Goal: Task Accomplishment & Management: Manage account settings

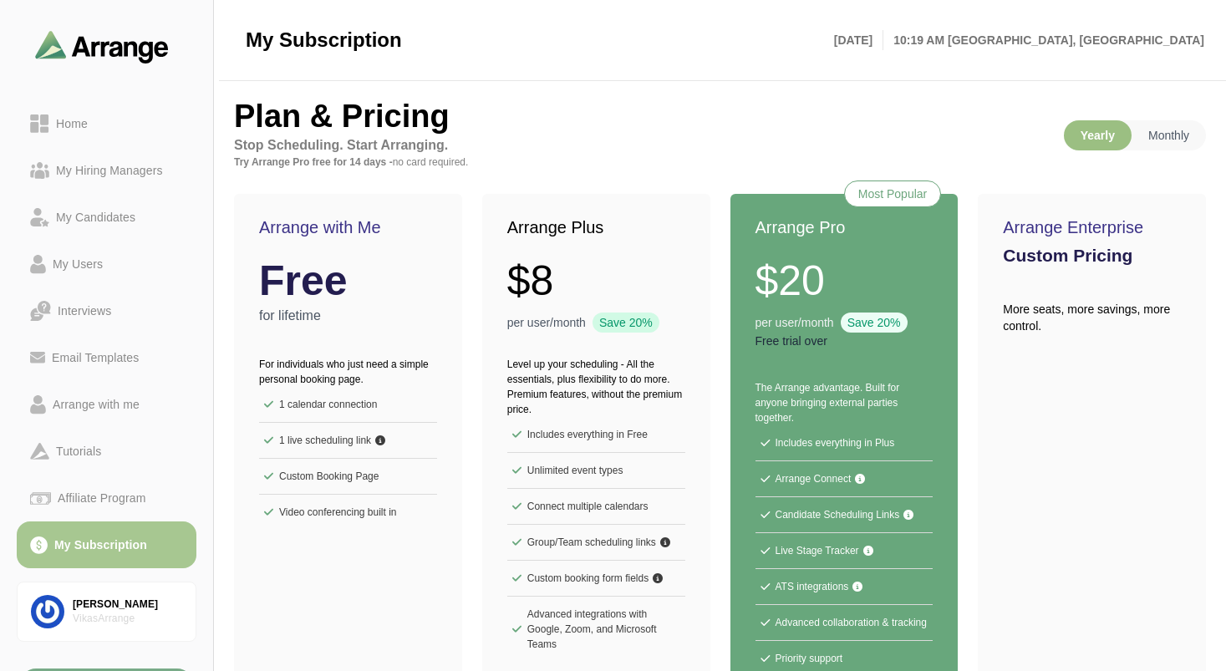
drag, startPoint x: 830, startPoint y: 348, endPoint x: 751, endPoint y: 342, distance: 78.8
click at [751, 342] on div "Most Popular Arrange Pro $20 per user/month Save 20% Free trial over" at bounding box center [844, 276] width 228 height 165
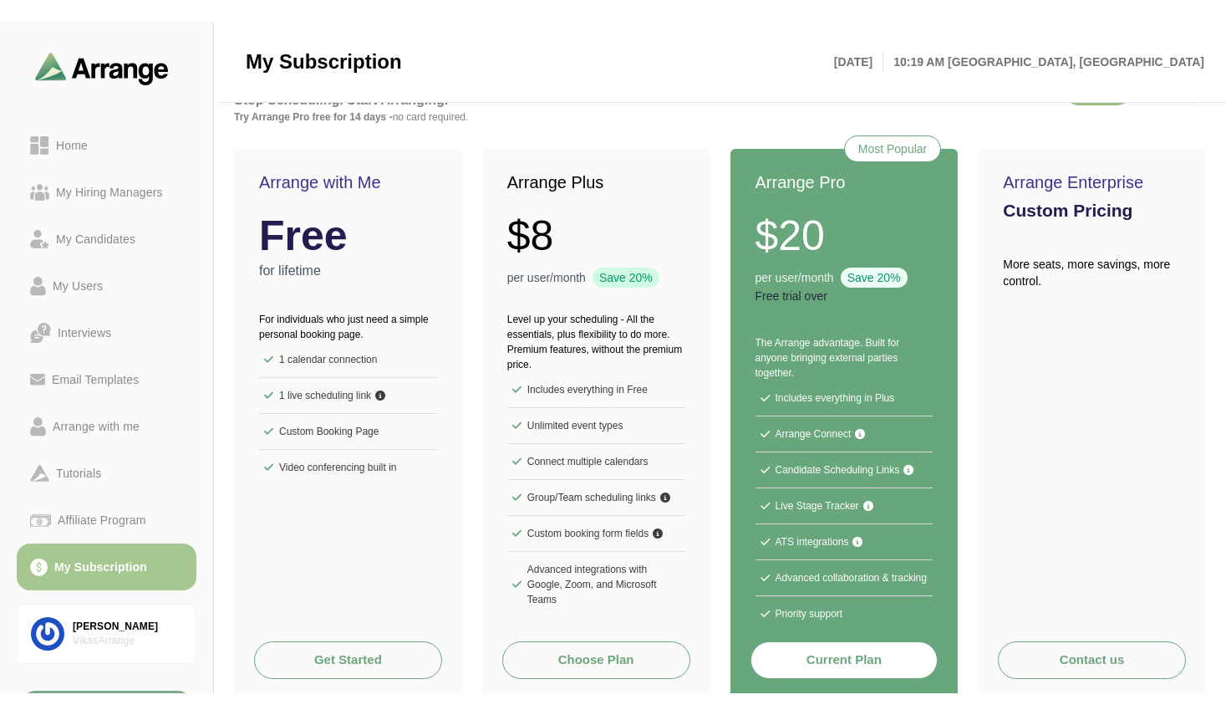
scroll to position [100, 0]
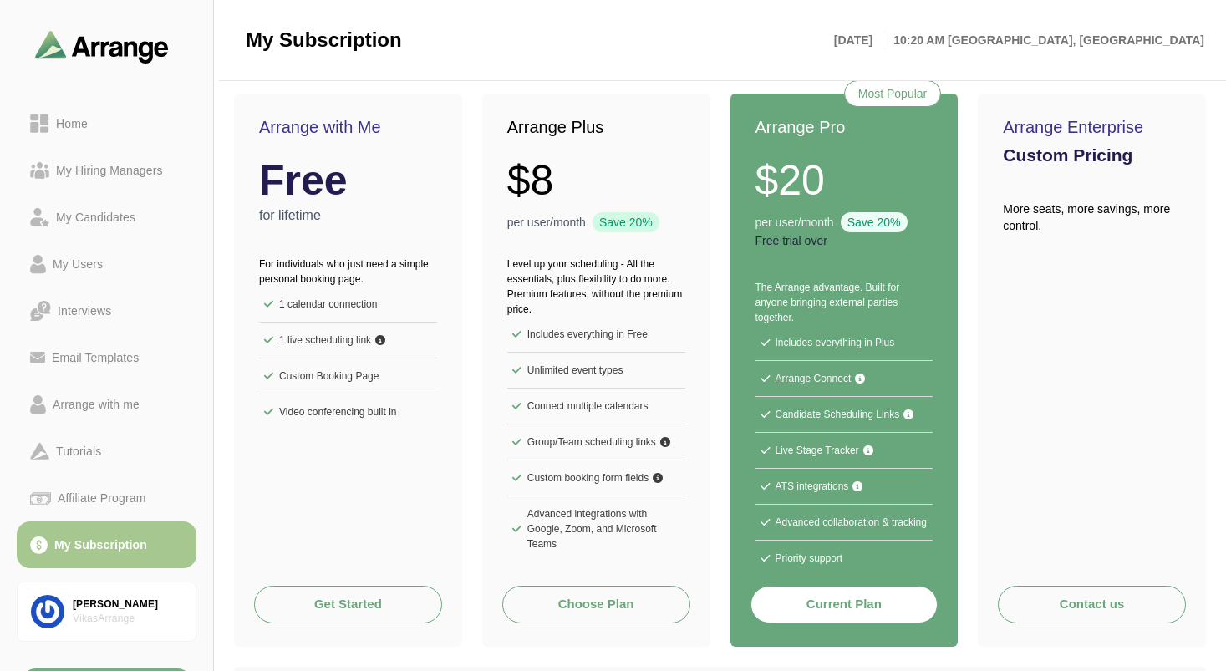
click at [717, 242] on div "Arrange with Me Free for lifetime For individuals who just need a simple person…" at bounding box center [720, 370] width 972 height 553
drag, startPoint x: 1003, startPoint y: 204, endPoint x: 1071, endPoint y: 227, distance: 71.6
click at [1071, 227] on p "More seats, more savings, more control." at bounding box center [1092, 217] width 178 height 33
click at [767, 242] on p "Free trial over" at bounding box center [845, 240] width 178 height 17
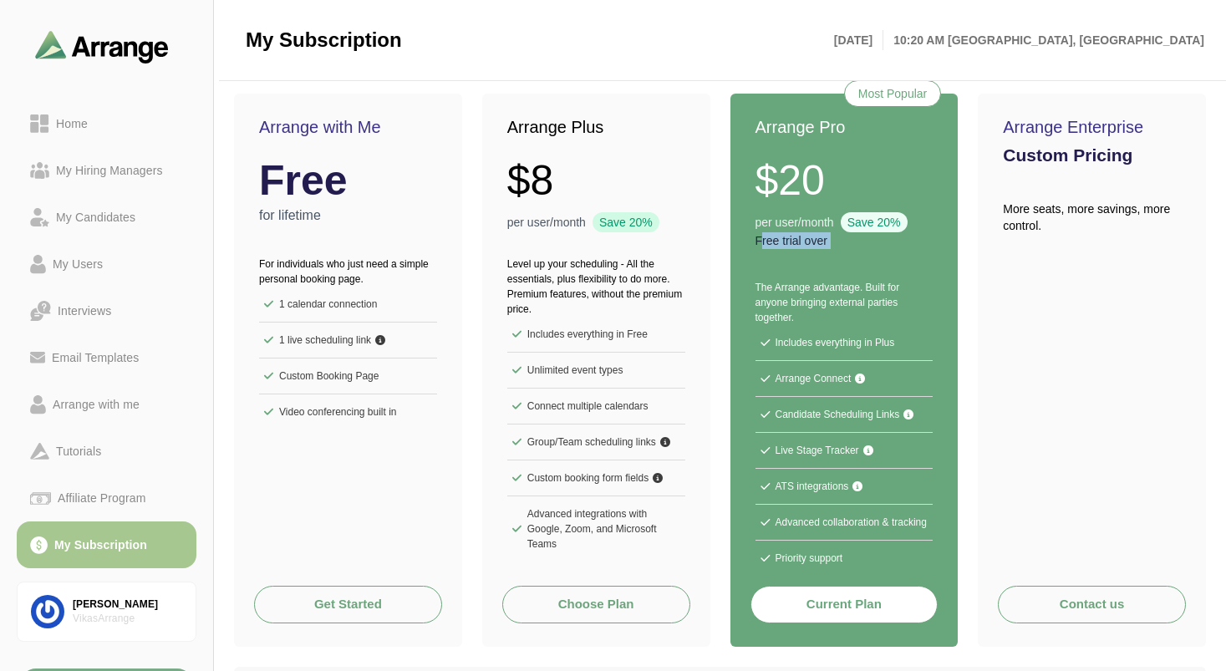
click at [767, 242] on p "Free trial over" at bounding box center [845, 240] width 178 height 17
drag, startPoint x: 381, startPoint y: 135, endPoint x: 279, endPoint y: 130, distance: 102.1
click at [252, 125] on div "Arrange with Me Free for lifetime" at bounding box center [348, 165] width 228 height 142
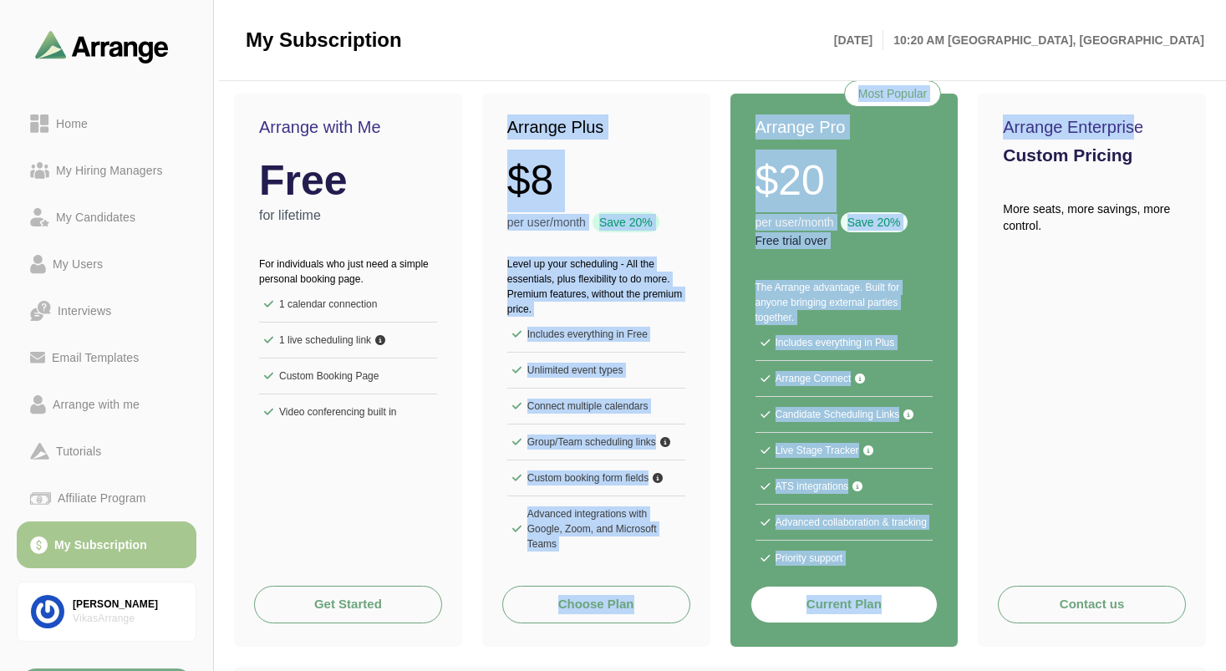
drag, startPoint x: 508, startPoint y: 128, endPoint x: 1125, endPoint y: 132, distance: 616.8
click at [1125, 132] on div "Arrange with Me Free for lifetime For individuals who just need a simple person…" at bounding box center [720, 370] width 972 height 553
click at [1125, 132] on h2 "Arrange Enterprise" at bounding box center [1092, 127] width 178 height 25
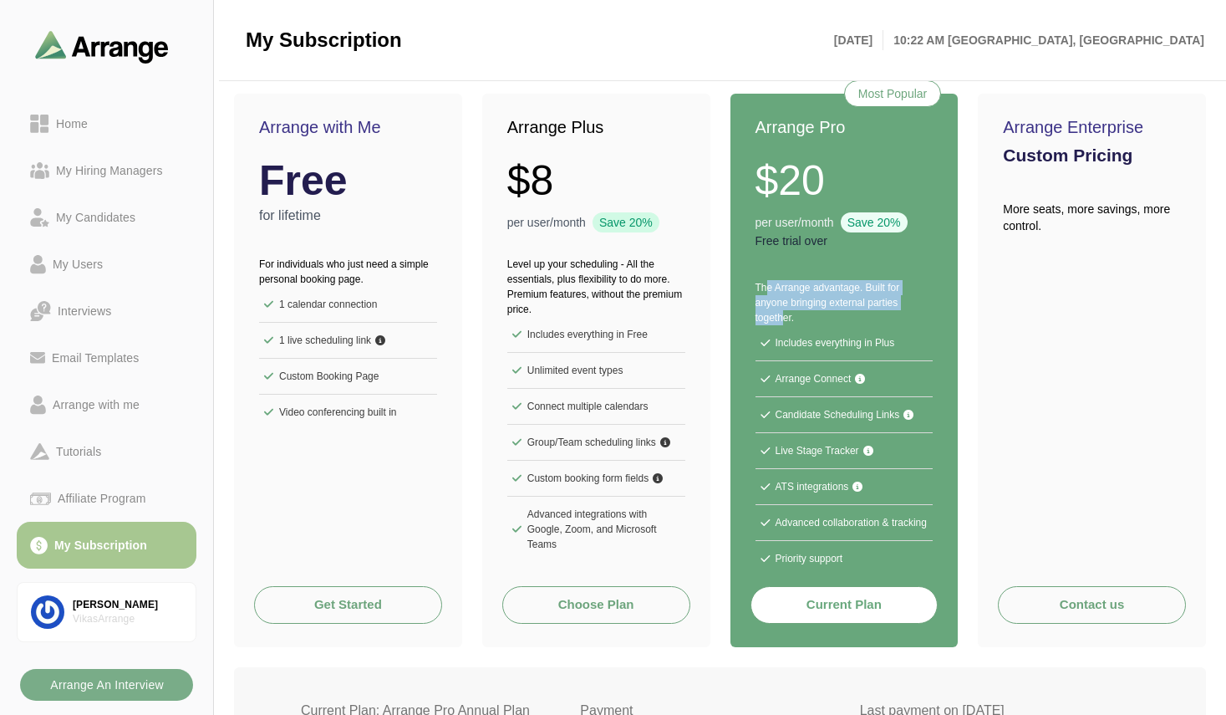
drag, startPoint x: 759, startPoint y: 283, endPoint x: 780, endPoint y: 314, distance: 37.3
click at [780, 314] on p "The Arrange advantage. Built for anyone bringing external parties together." at bounding box center [845, 302] width 178 height 45
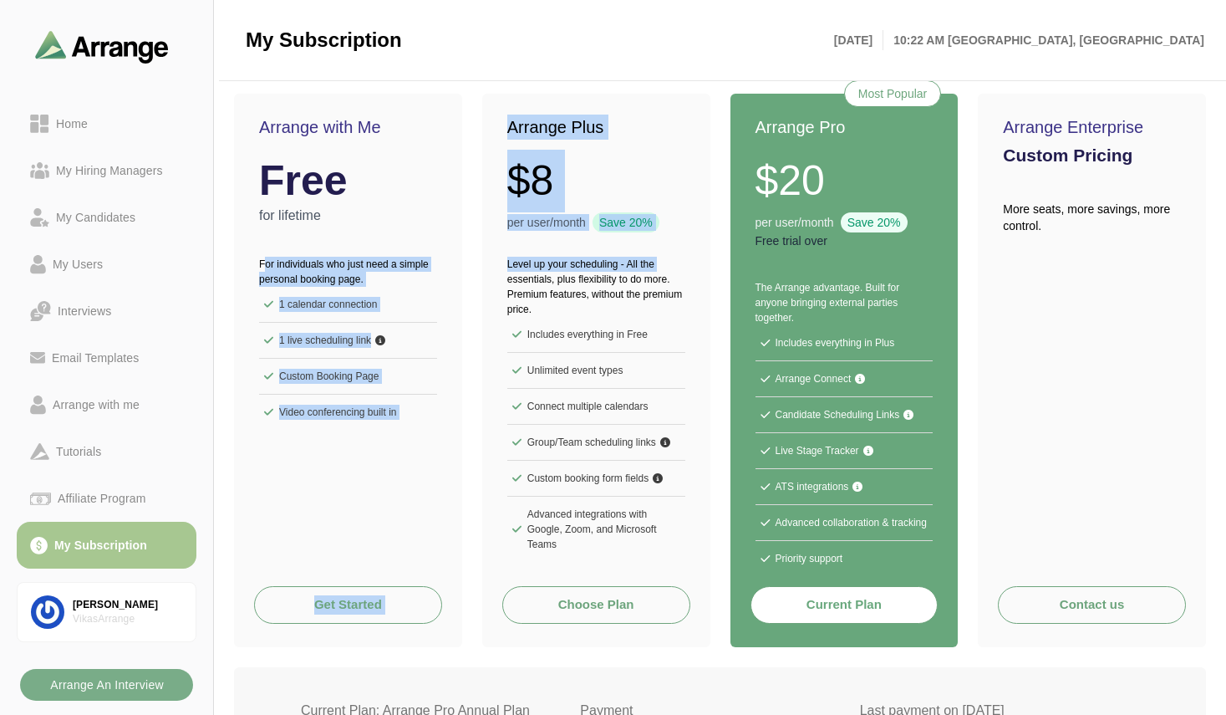
drag, startPoint x: 256, startPoint y: 262, endPoint x: 684, endPoint y: 266, distance: 427.9
click at [684, 266] on div "Arrange with Me Free for lifetime For individuals who just need a simple person…" at bounding box center [720, 370] width 972 height 553
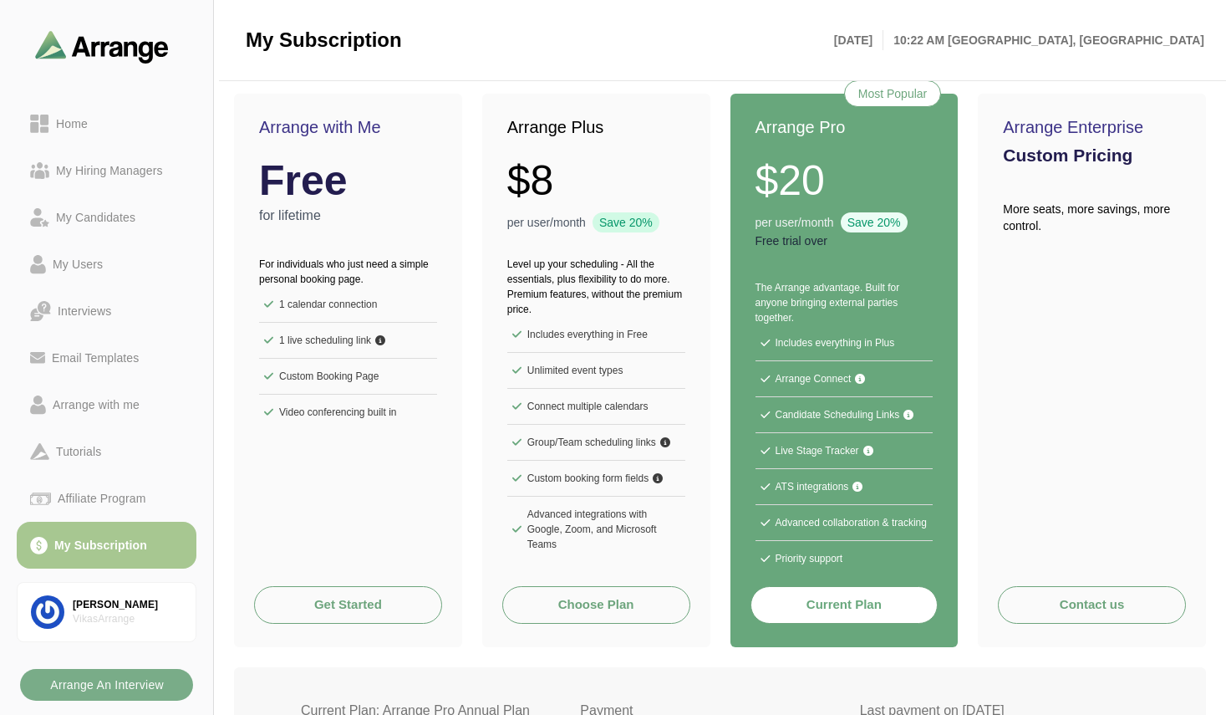
click at [430, 247] on div "For individuals who just need a simple personal booking page. 1 calendar connec…" at bounding box center [348, 338] width 228 height 204
click at [97, 415] on link "Arrange with me" at bounding box center [107, 404] width 180 height 47
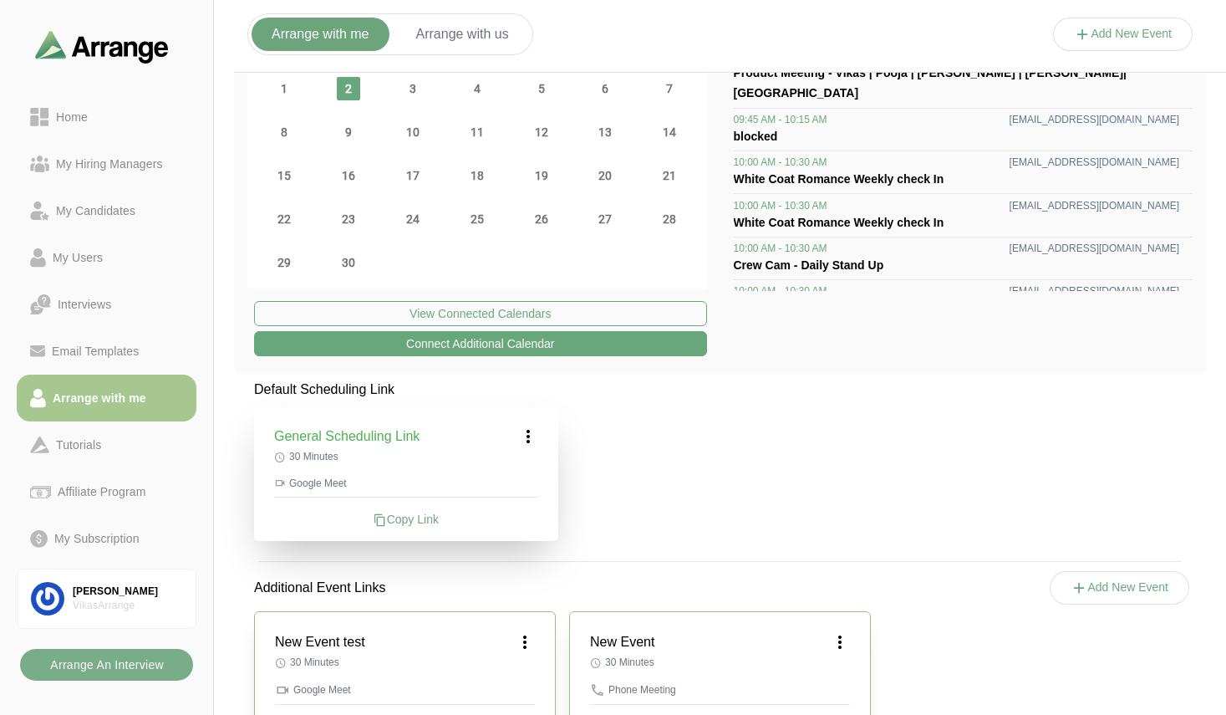
click at [1117, 34] on button "Add New Event" at bounding box center [1123, 34] width 140 height 33
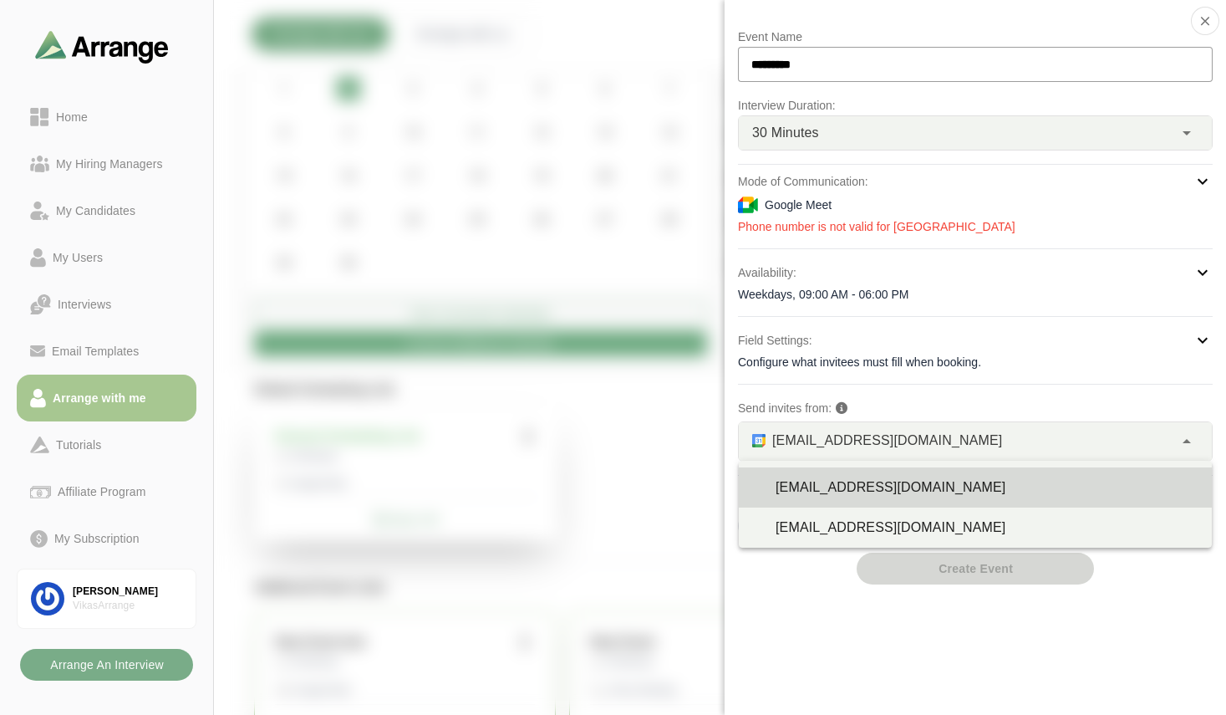
click at [791, 440] on span "vikas@byldd.com" at bounding box center [887, 441] width 230 height 22
click at [822, 485] on div "vikas@byldd.com" at bounding box center [987, 487] width 423 height 20
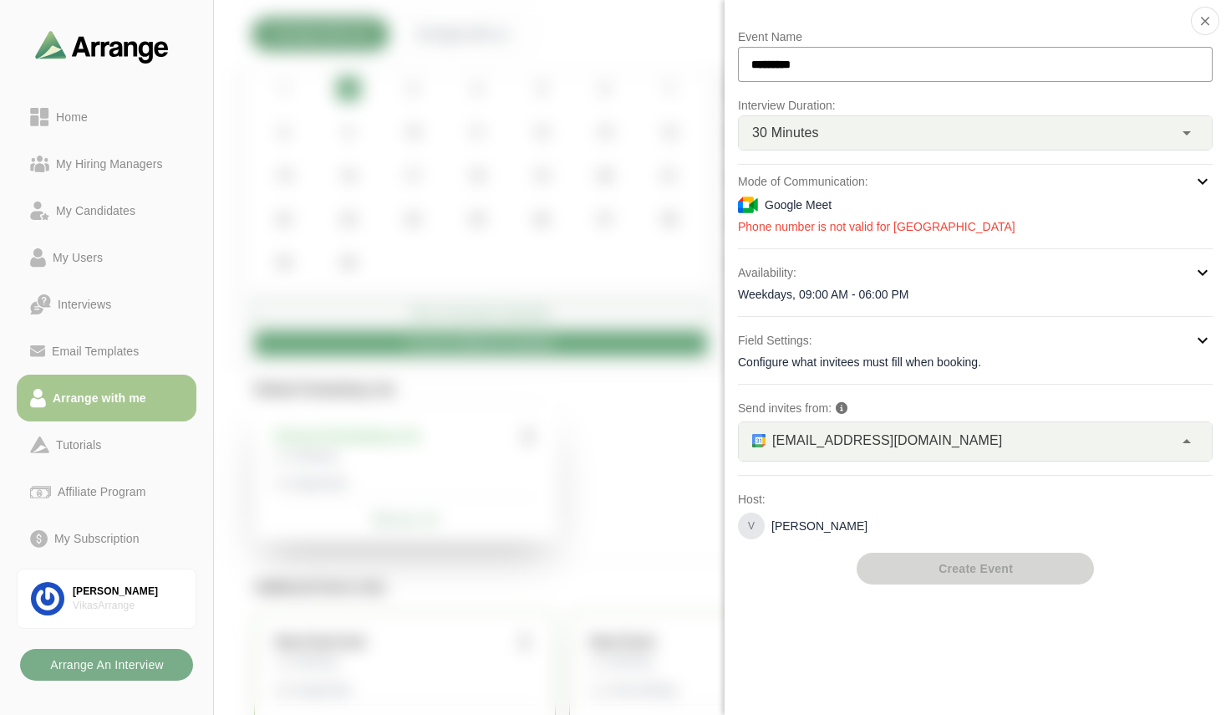
click at [873, 445] on span "vikas@byldd.com" at bounding box center [887, 441] width 230 height 22
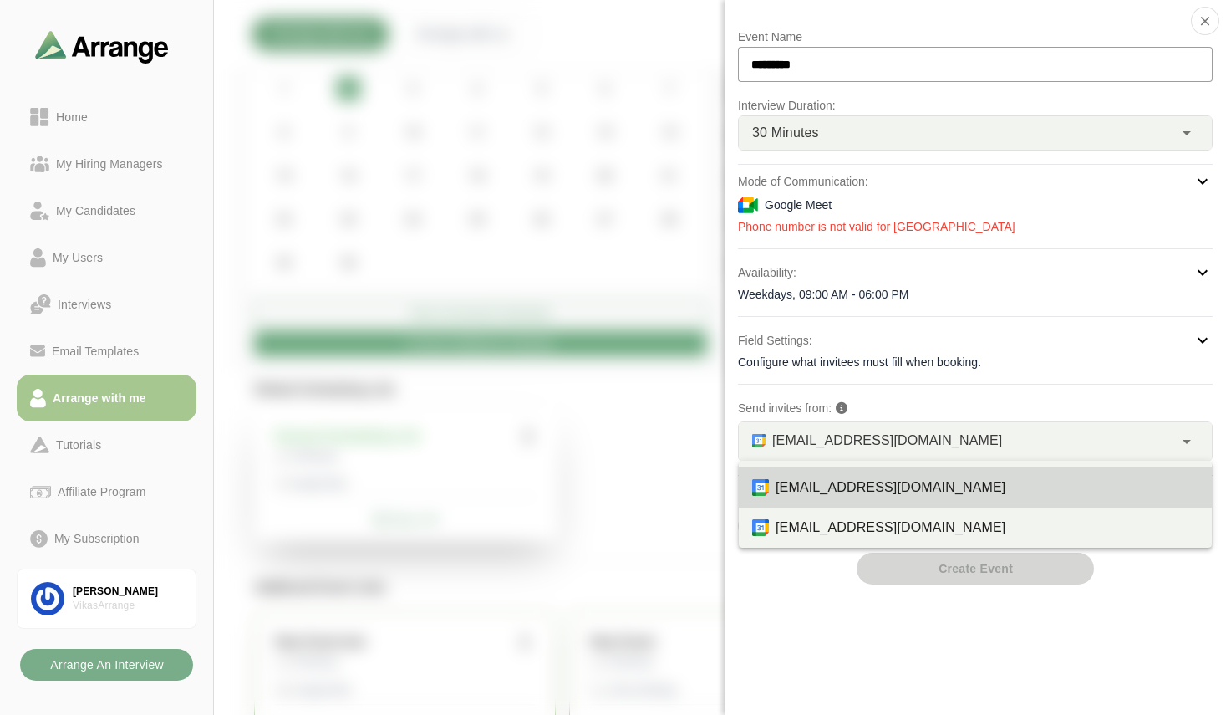
click at [1053, 51] on div at bounding box center [1123, 51] width 140 height 0
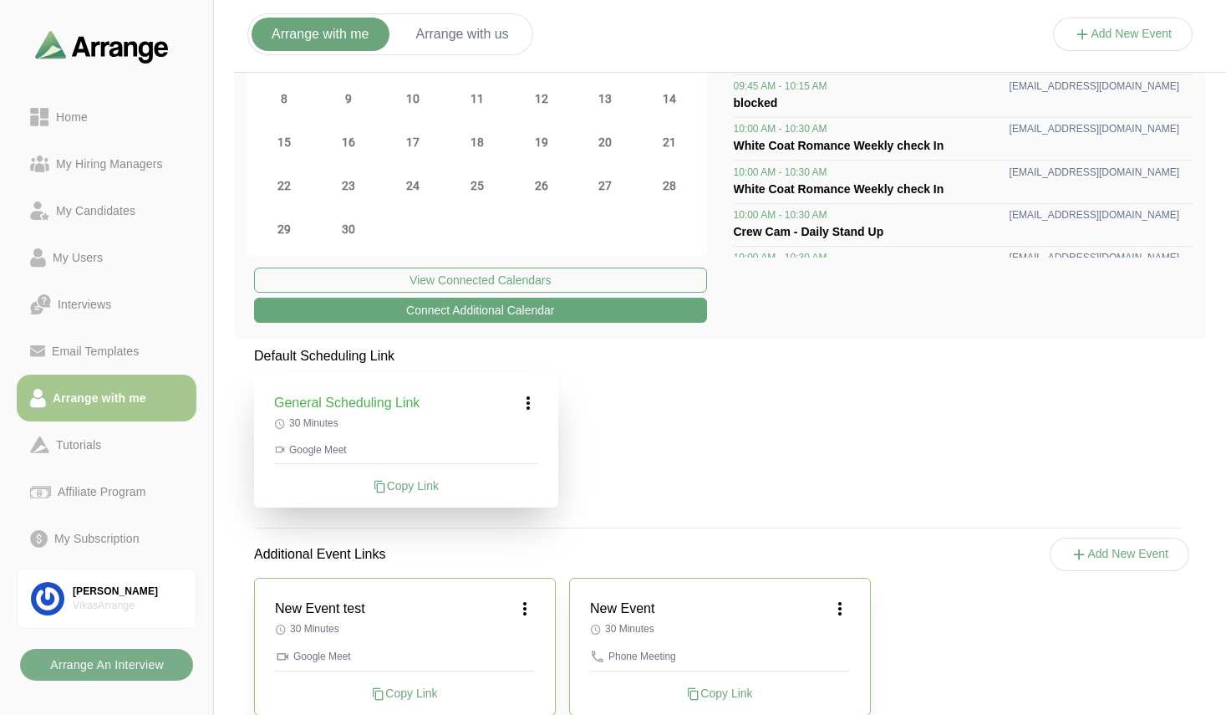
scroll to position [168, 0]
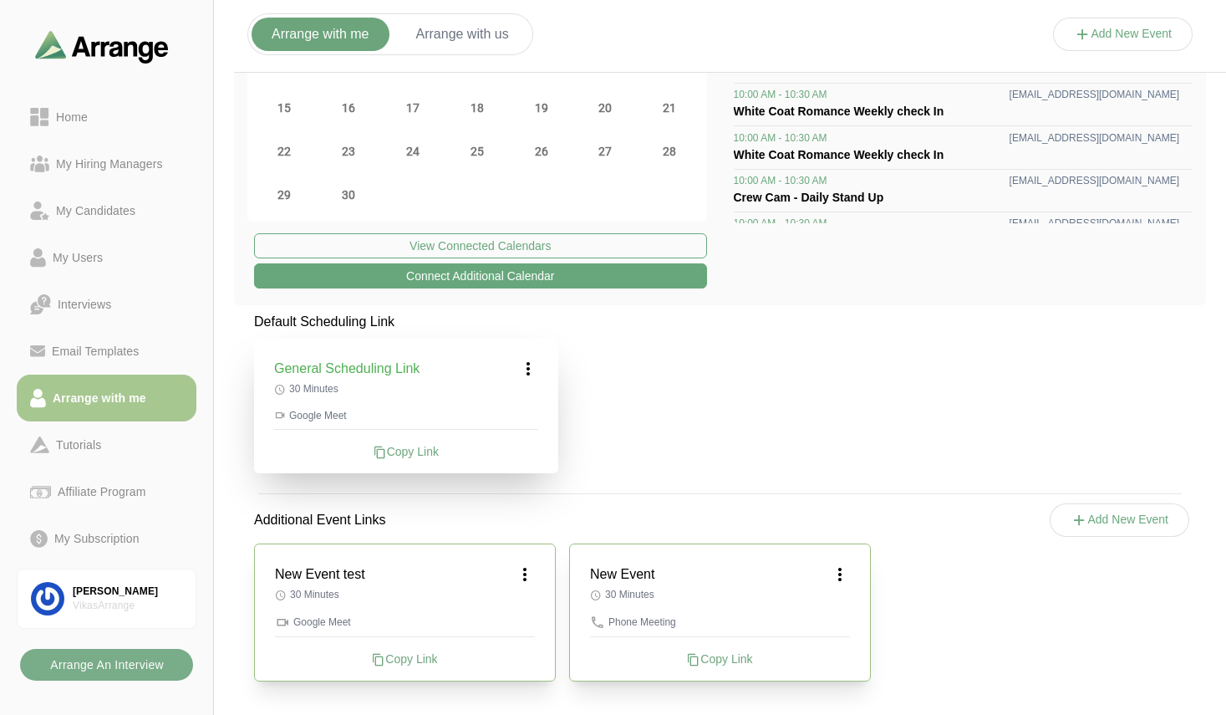
click at [521, 578] on icon at bounding box center [525, 574] width 20 height 20
click at [517, 611] on div "Edit" at bounding box center [509, 620] width 77 height 31
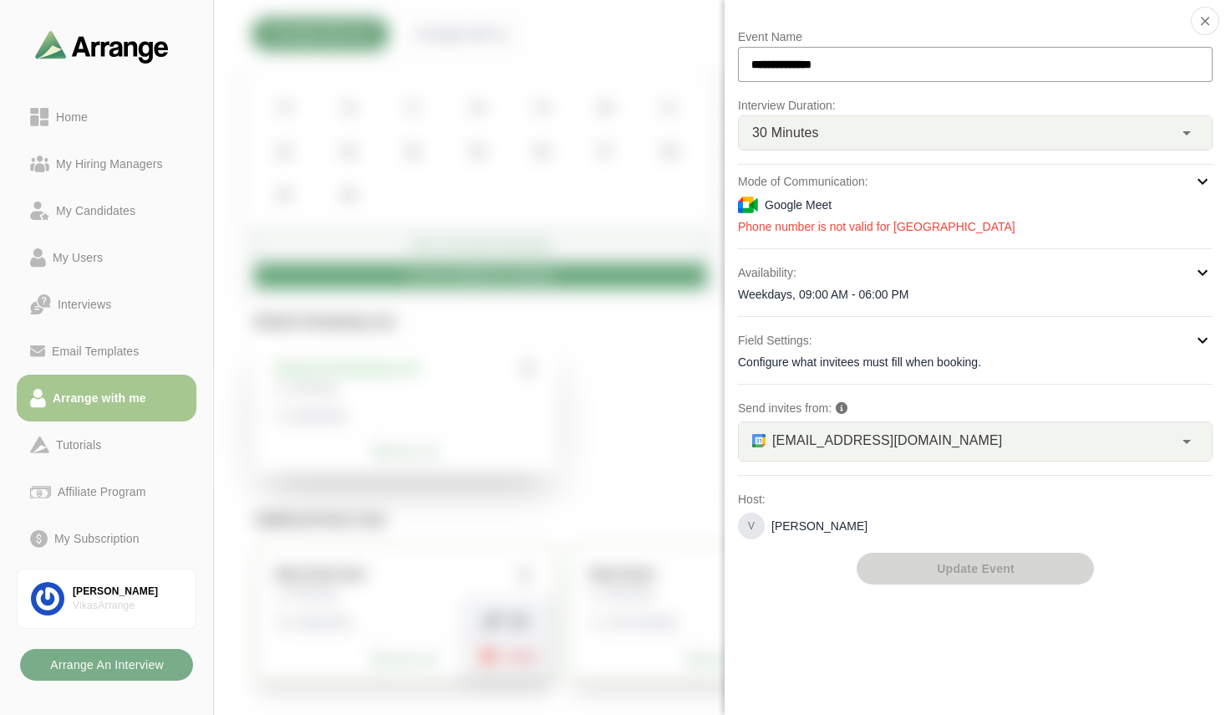
click at [785, 439] on span "vikas@byldd.com" at bounding box center [887, 441] width 230 height 22
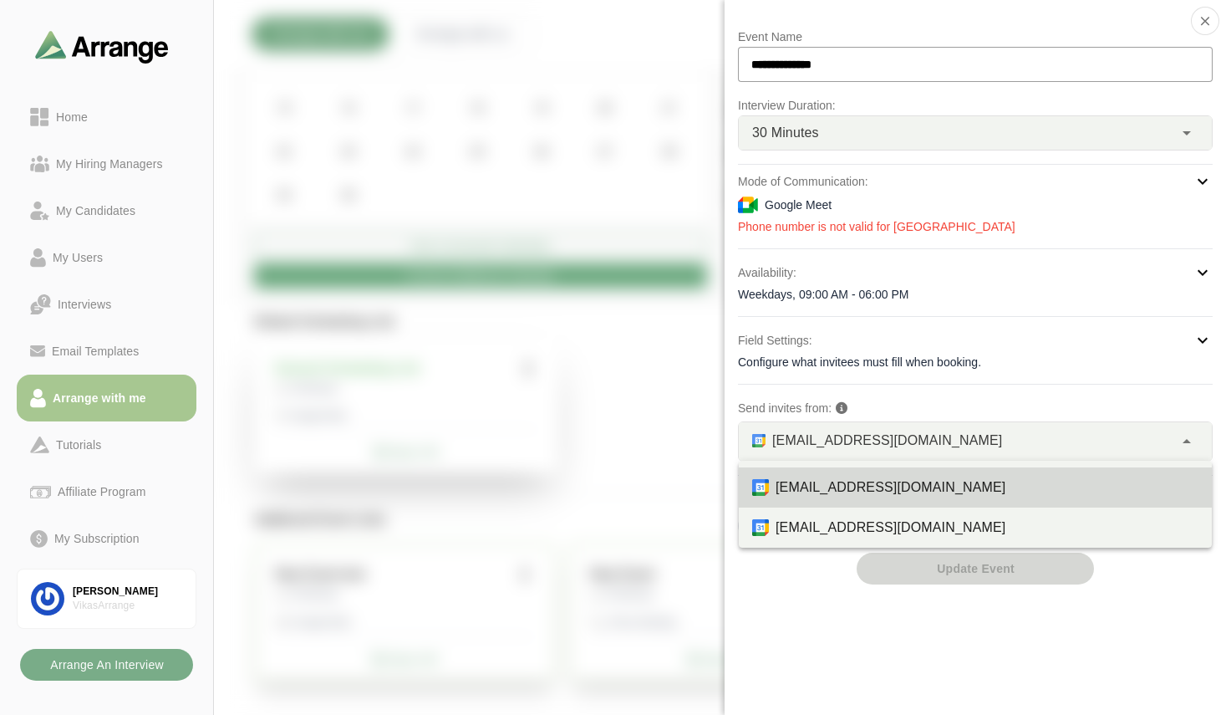
click at [781, 554] on div "**********" at bounding box center [975, 305] width 475 height 557
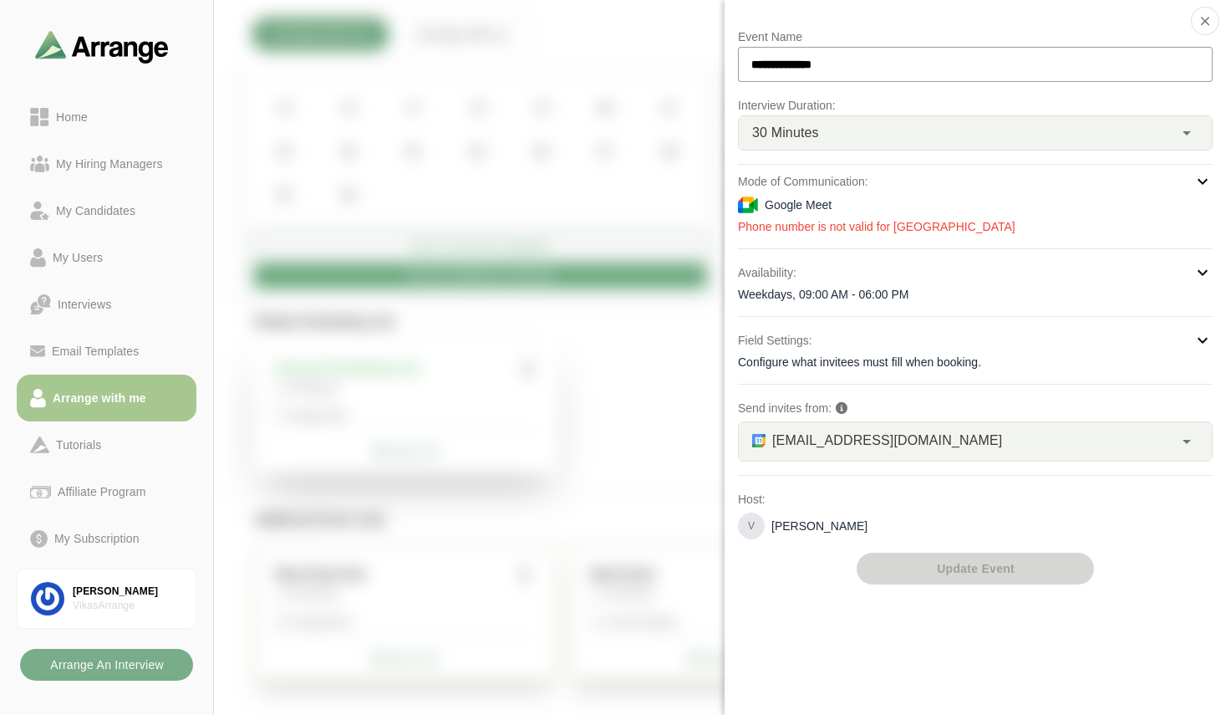
click at [1053, 51] on div at bounding box center [1123, 51] width 140 height 0
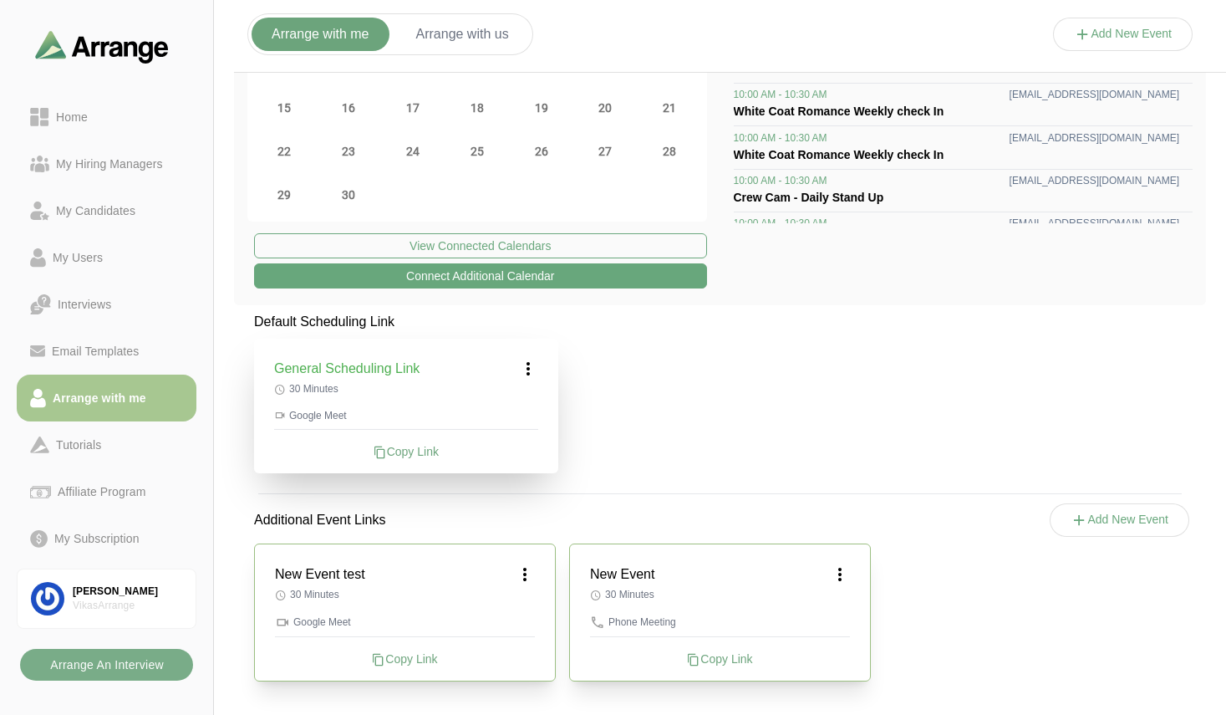
click at [527, 572] on icon at bounding box center [525, 574] width 20 height 20
click at [524, 613] on div "Edit" at bounding box center [509, 620] width 77 height 31
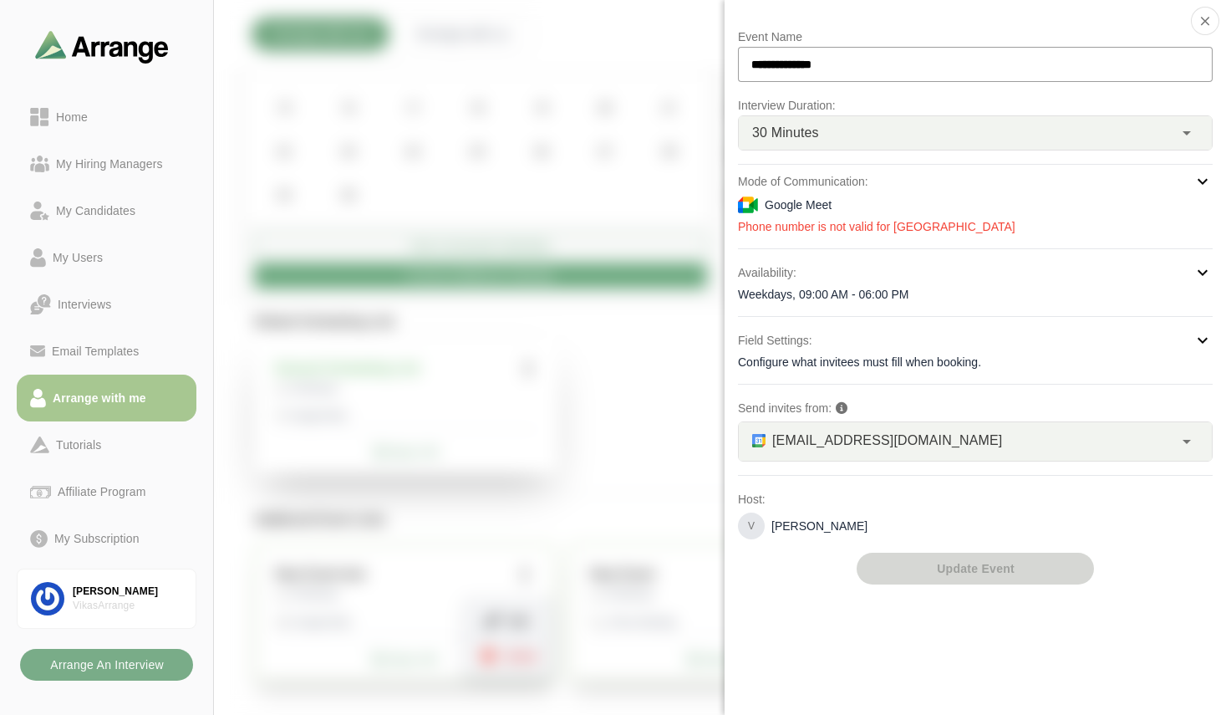
click at [1053, 51] on div at bounding box center [1123, 51] width 140 height 0
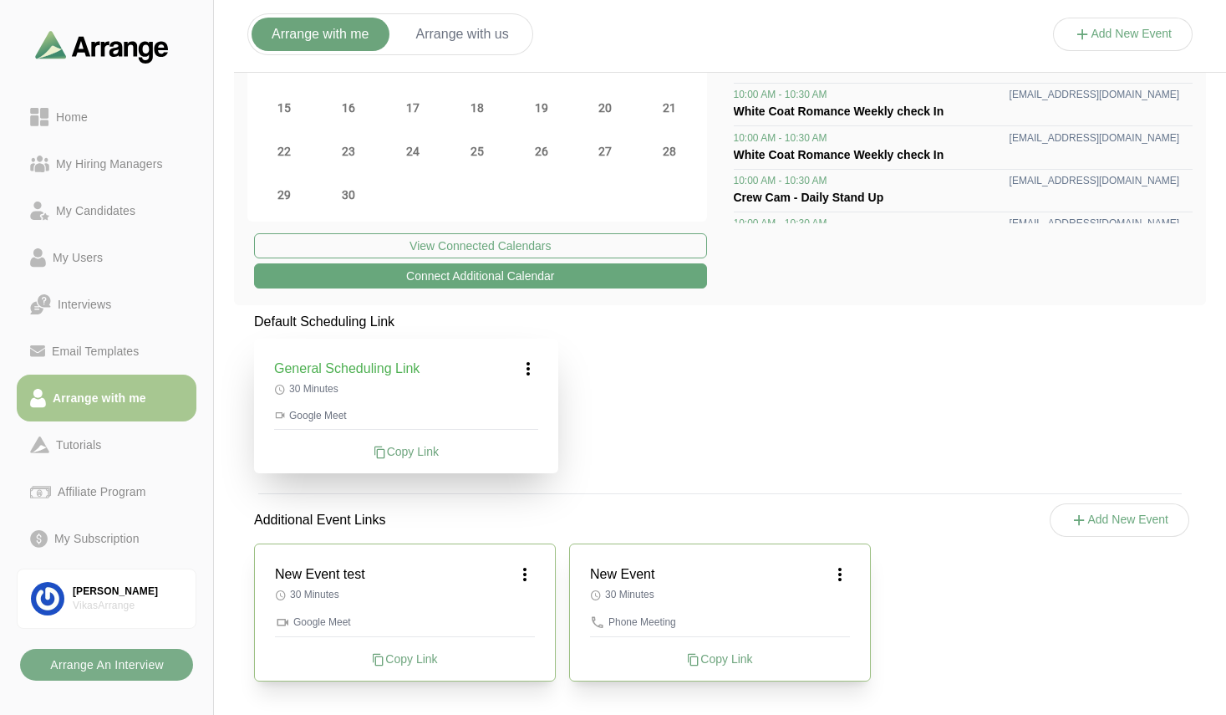
click at [522, 573] on icon at bounding box center [525, 574] width 20 height 20
click at [509, 622] on div "Edit" at bounding box center [509, 620] width 77 height 31
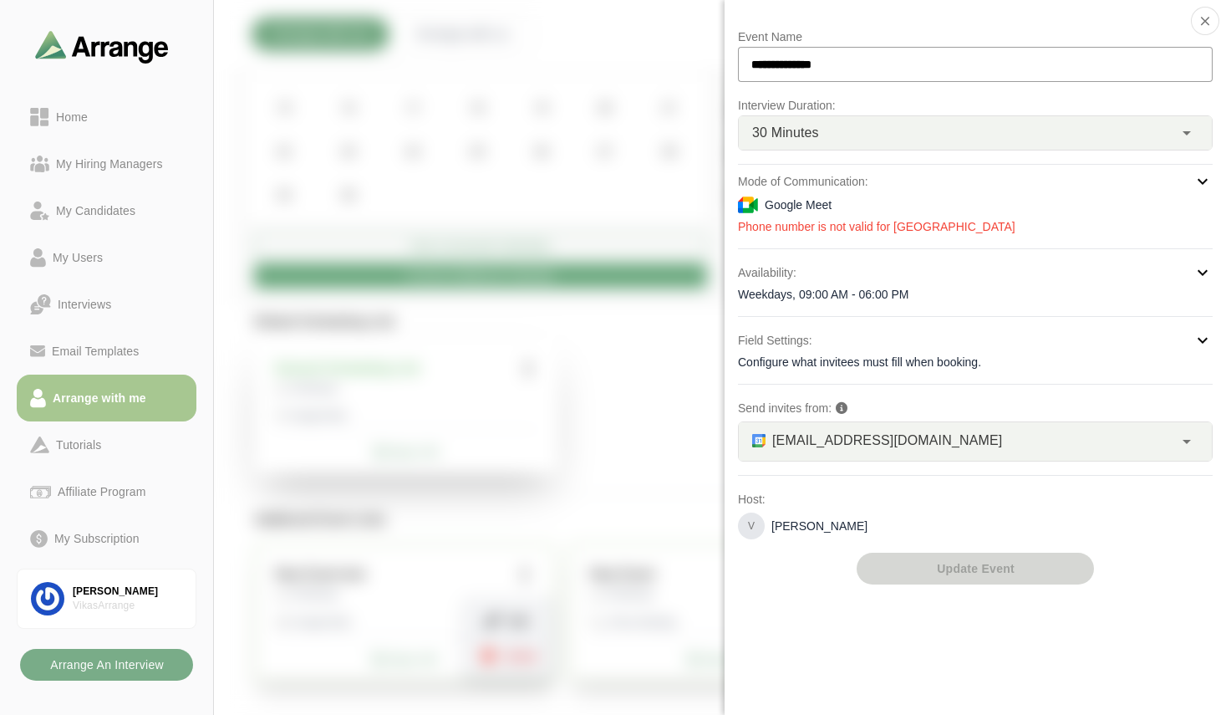
scroll to position [135, 0]
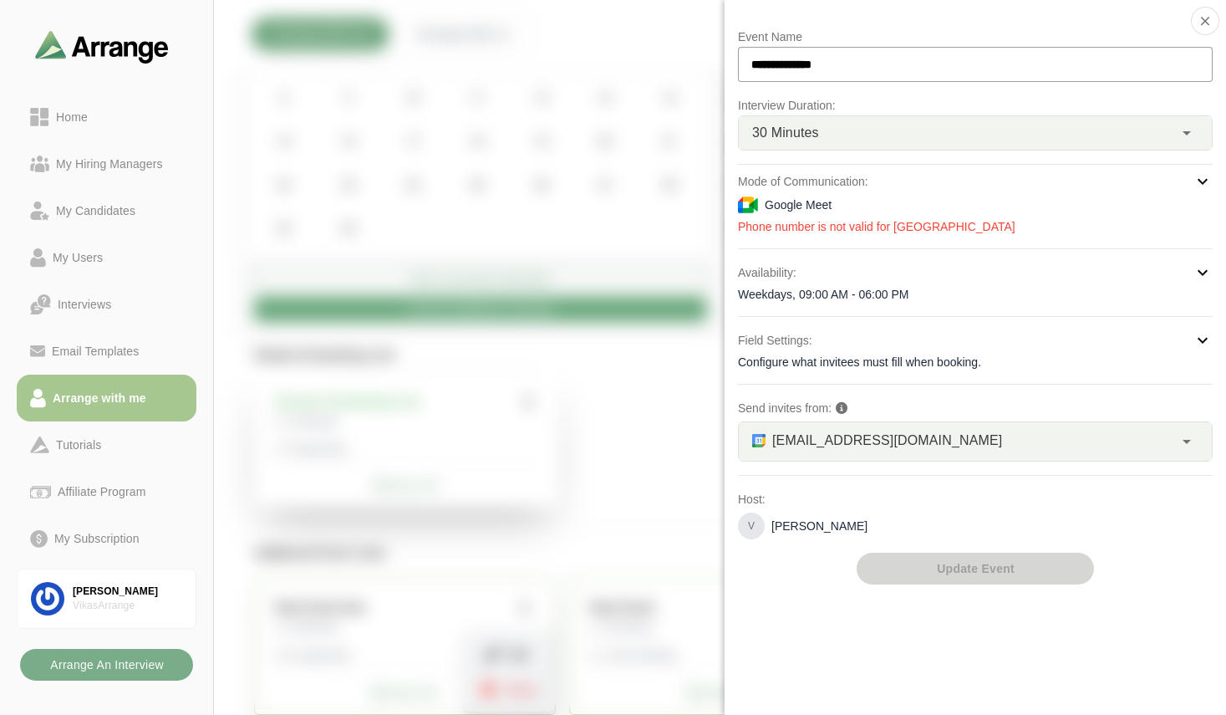
click at [808, 208] on div "Google Meet" at bounding box center [975, 205] width 475 height 20
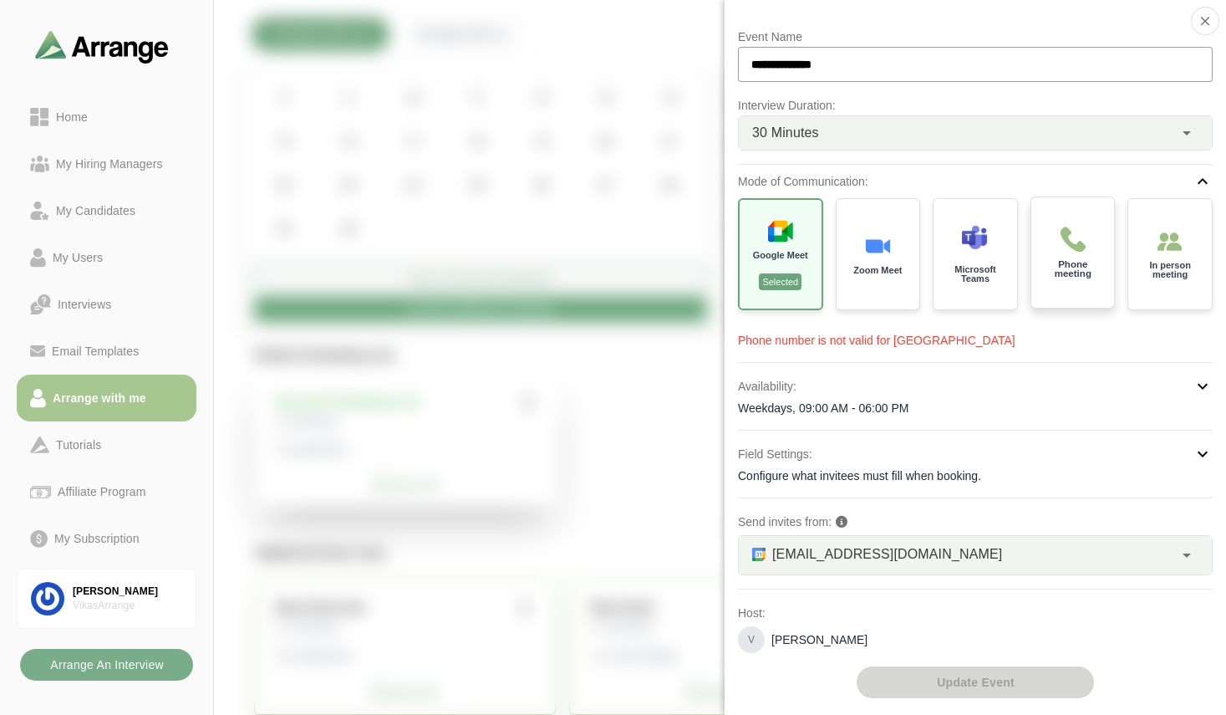
click at [1074, 272] on p "Phone meeting" at bounding box center [1072, 269] width 59 height 19
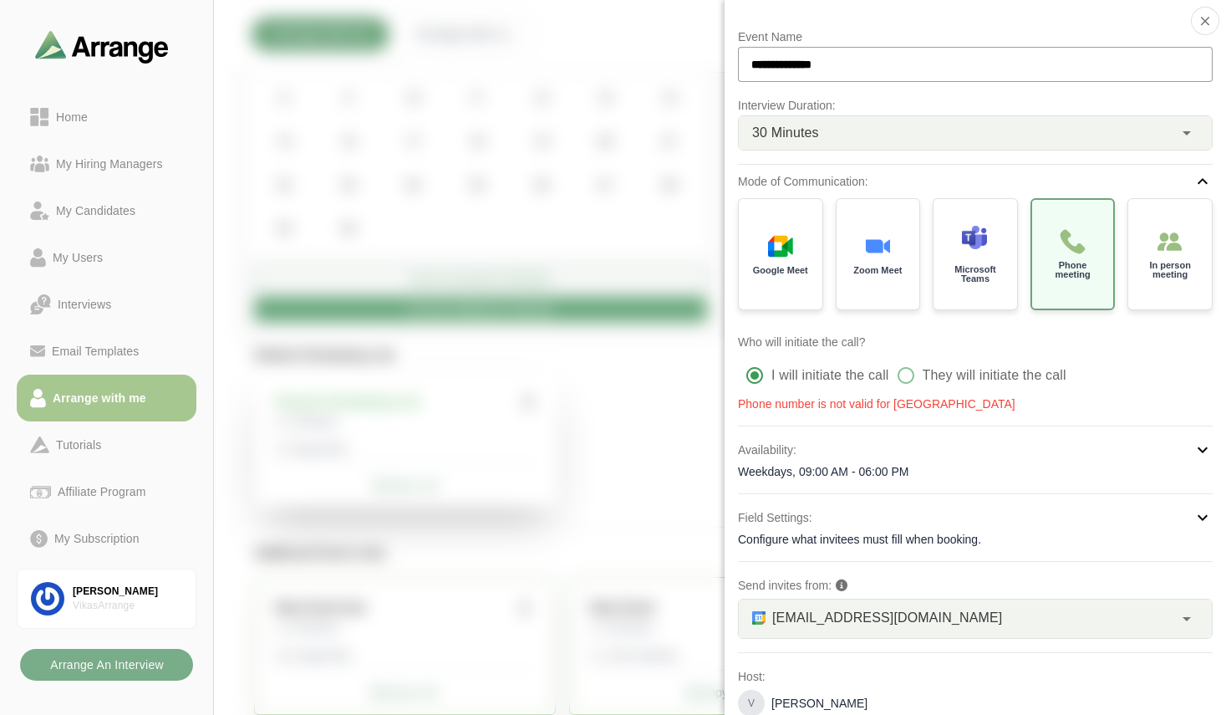
click at [1053, 51] on div at bounding box center [1123, 51] width 140 height 0
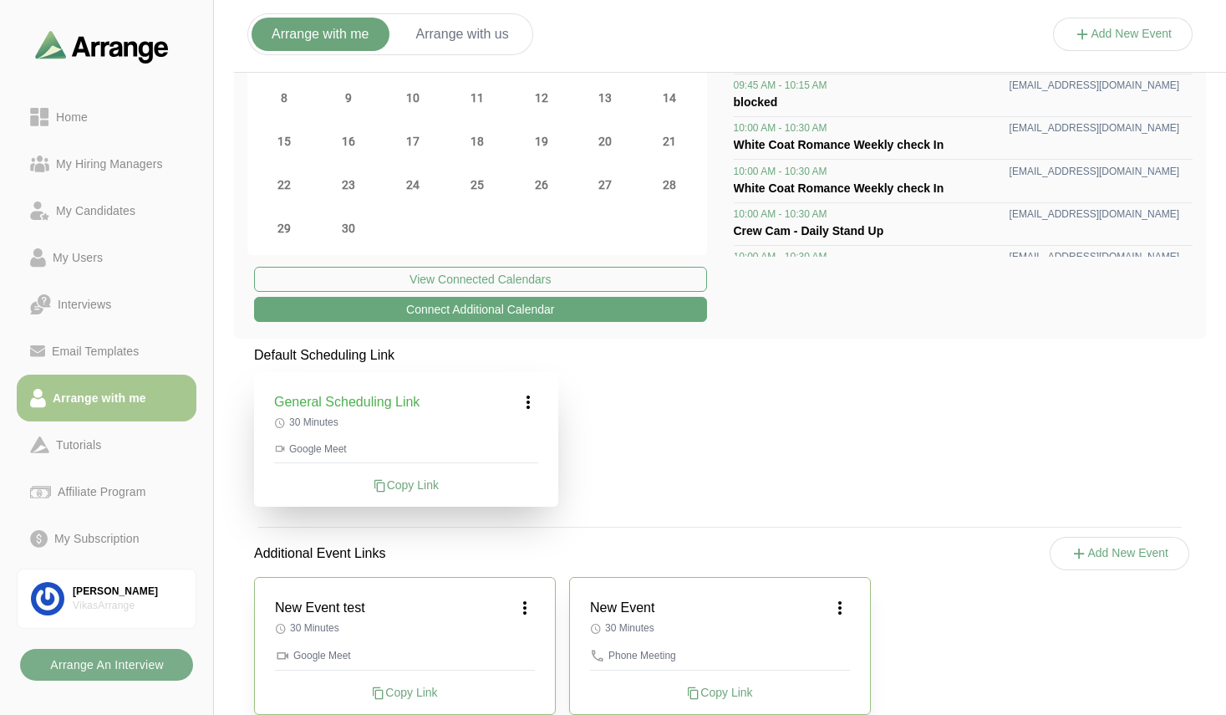
click at [527, 606] on icon at bounding box center [525, 608] width 20 height 20
click at [517, 646] on div "Edit" at bounding box center [509, 654] width 77 height 31
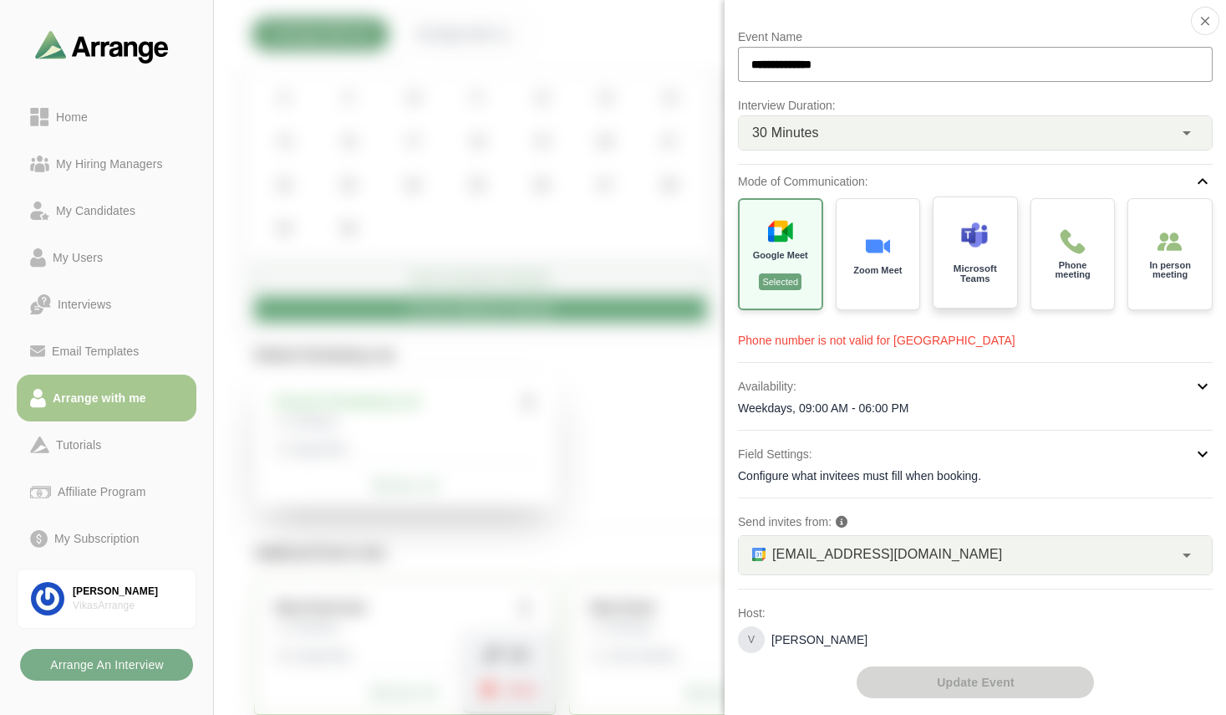
click at [981, 281] on p "Microsoft Teams" at bounding box center [974, 273] width 59 height 19
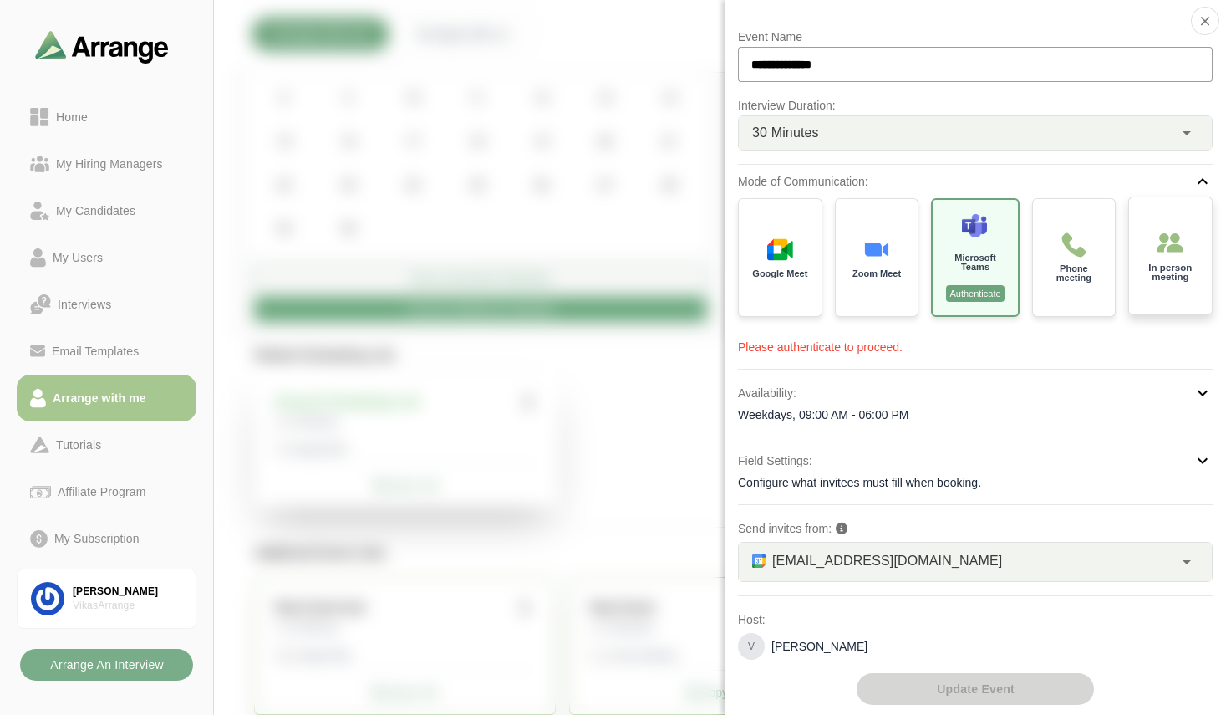
click at [1143, 270] on p "In person meeting" at bounding box center [1171, 272] width 59 height 19
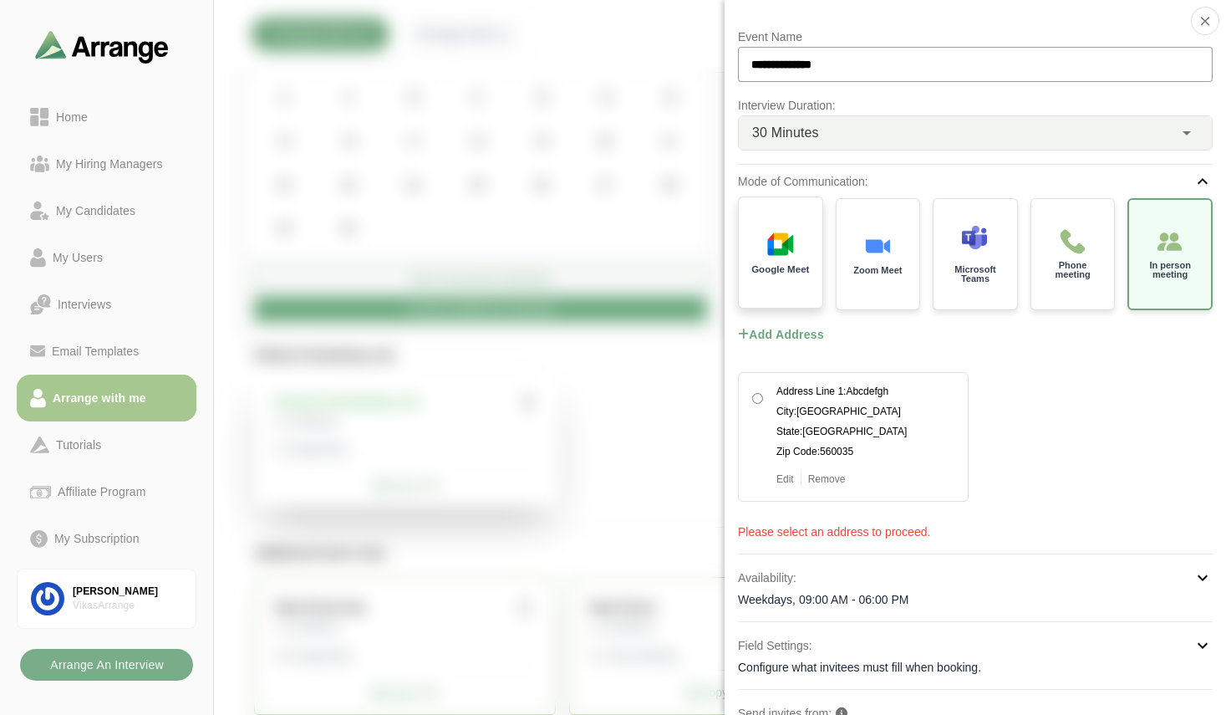
click at [779, 261] on div "Google Meet" at bounding box center [781, 253] width 88 height 116
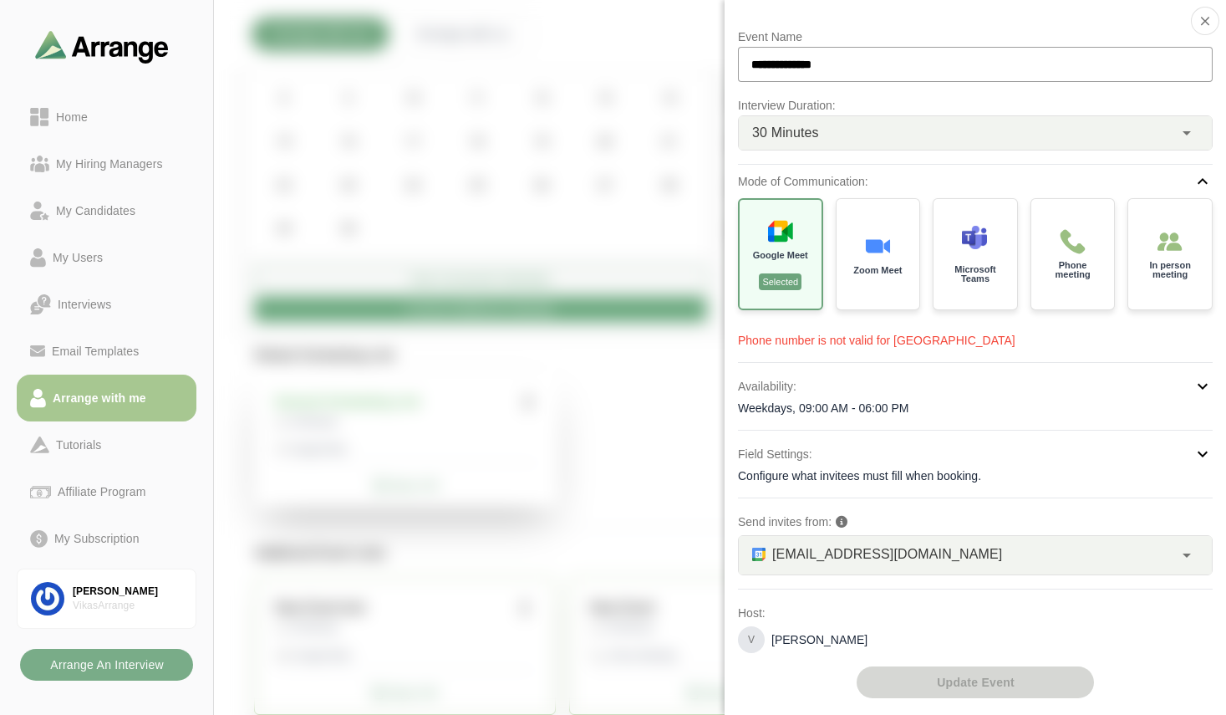
click at [789, 344] on p "Phone number is not valid for United States" at bounding box center [975, 340] width 475 height 17
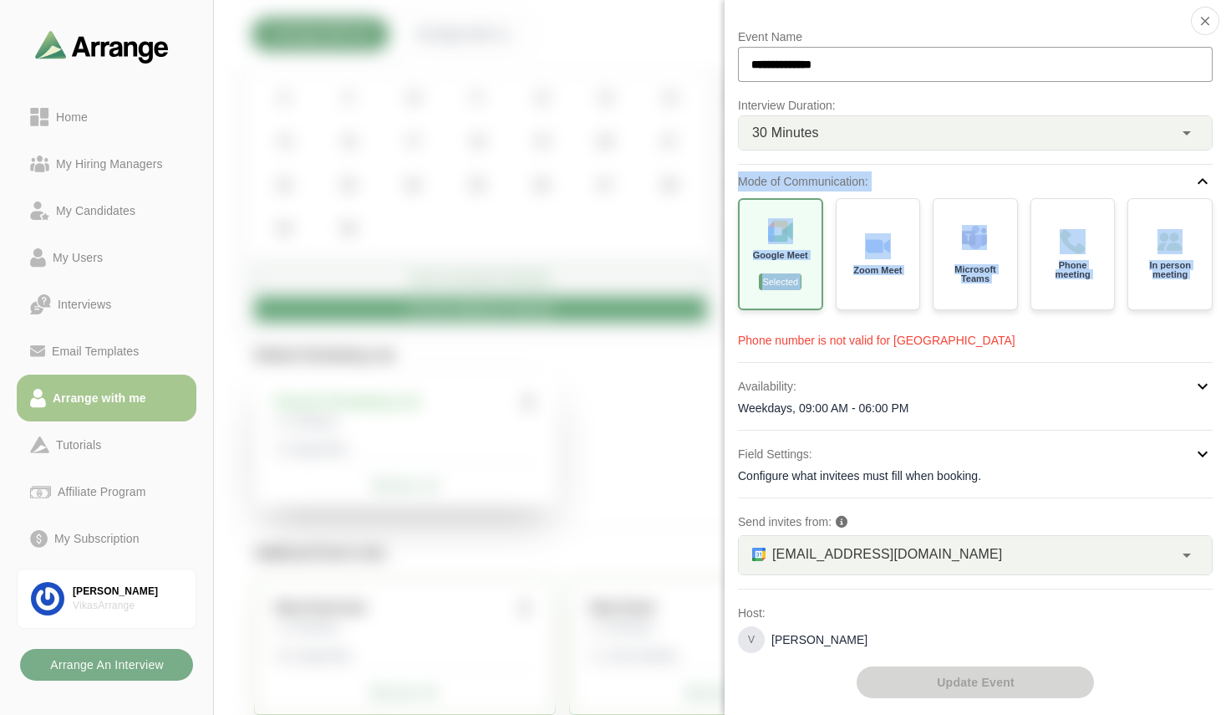
click at [789, 344] on p "Phone number is not valid for United States" at bounding box center [975, 340] width 475 height 17
copy div "Mode of Communication: Google Meet Selected Zoom Meet Microsoft Teams Phone mee…"
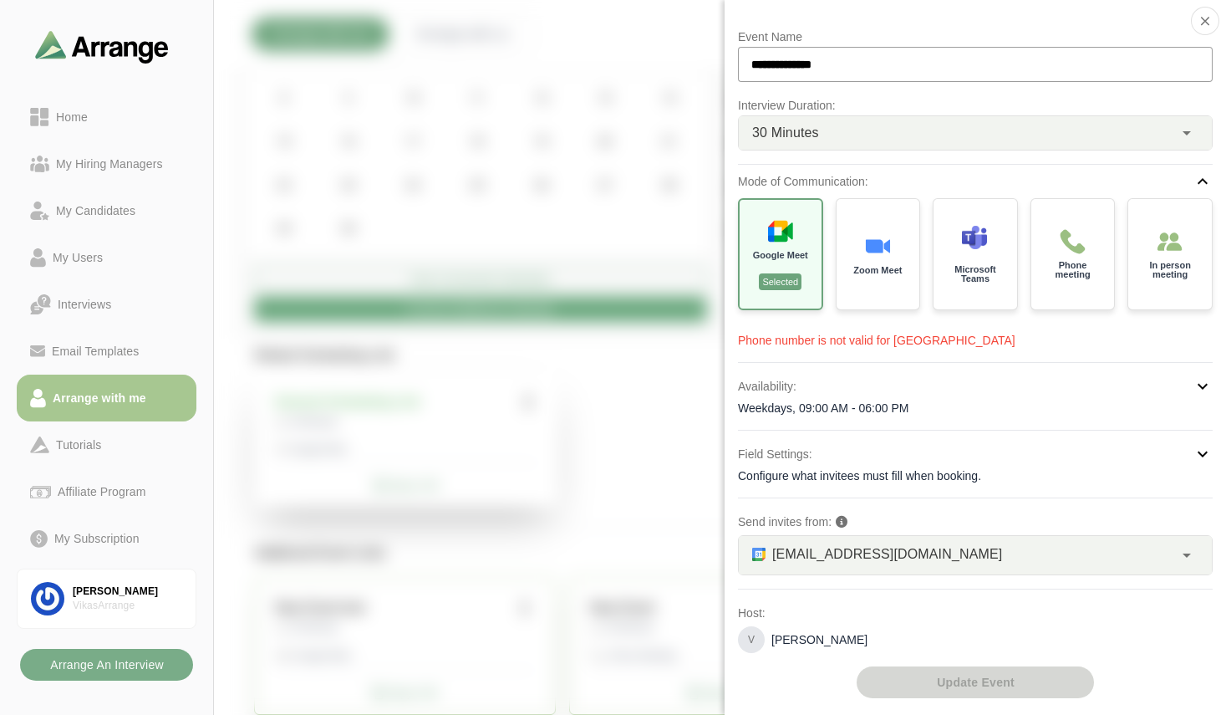
click at [1053, 51] on div at bounding box center [1123, 51] width 140 height 0
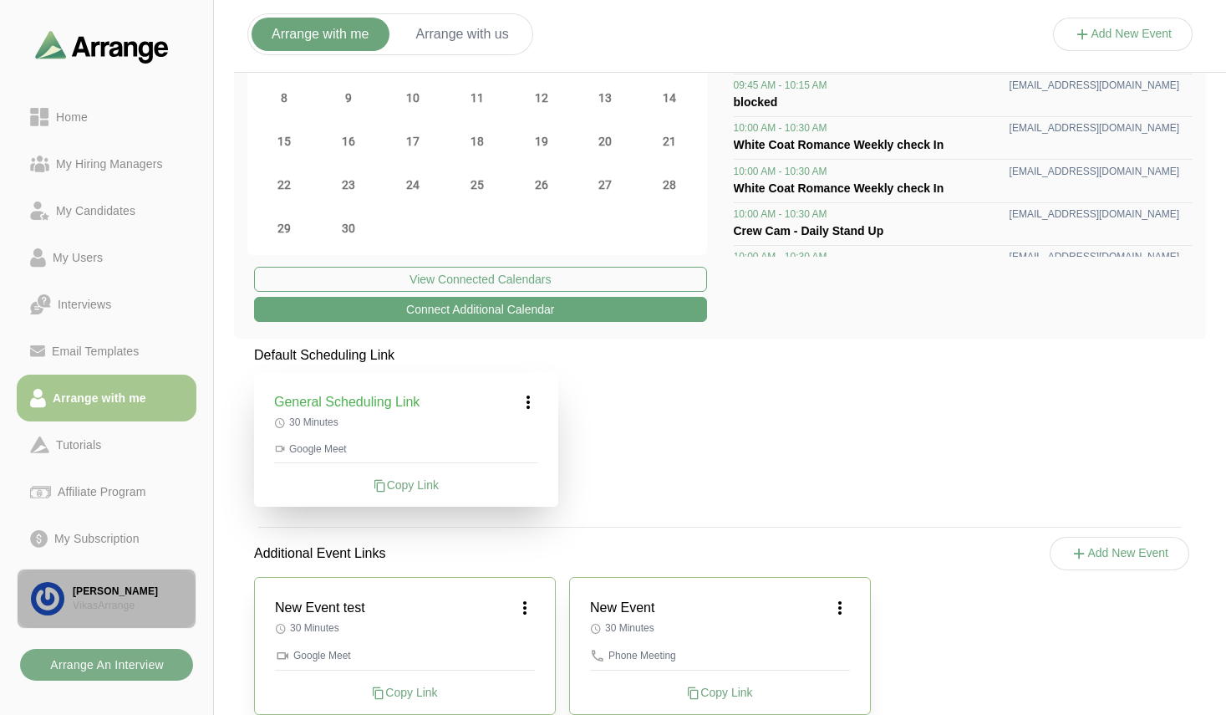
click at [107, 588] on div "[PERSON_NAME]" at bounding box center [127, 591] width 109 height 14
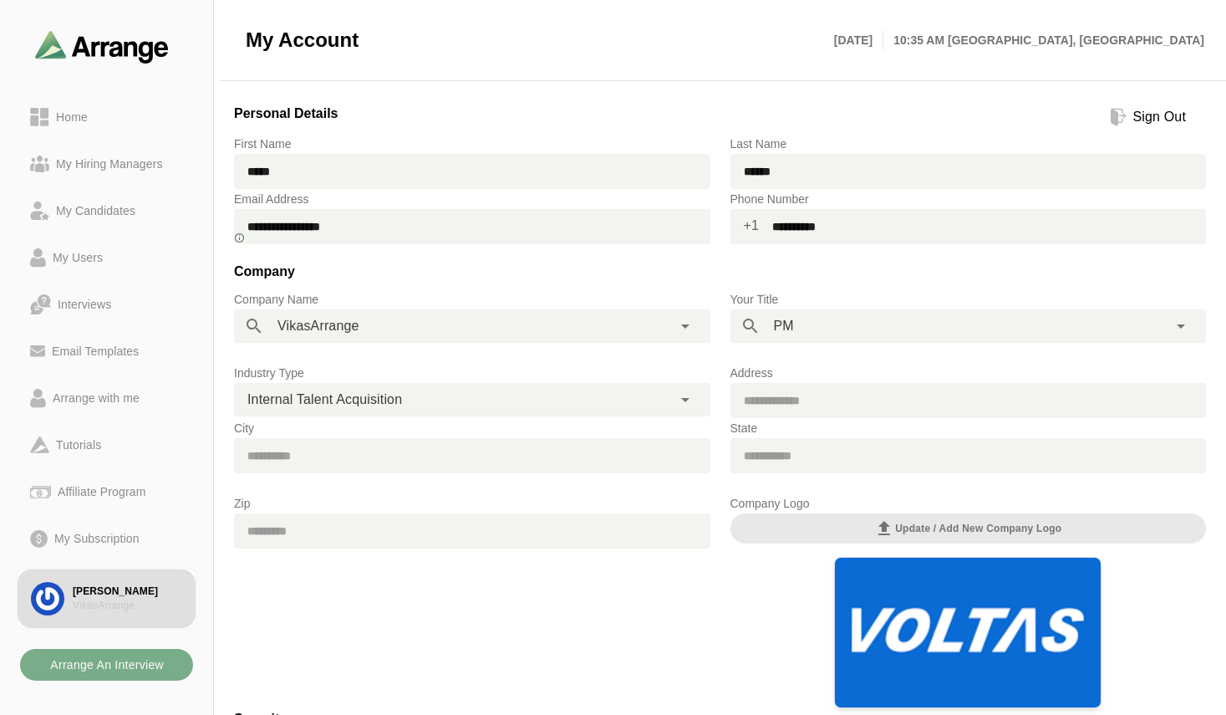
click at [850, 230] on input "**********" at bounding box center [982, 226] width 447 height 35
type input "*"
type input "**********"
click at [829, 272] on h3 "Company" at bounding box center [720, 275] width 972 height 28
click at [110, 497] on div "Affiliate Program" at bounding box center [101, 491] width 101 height 20
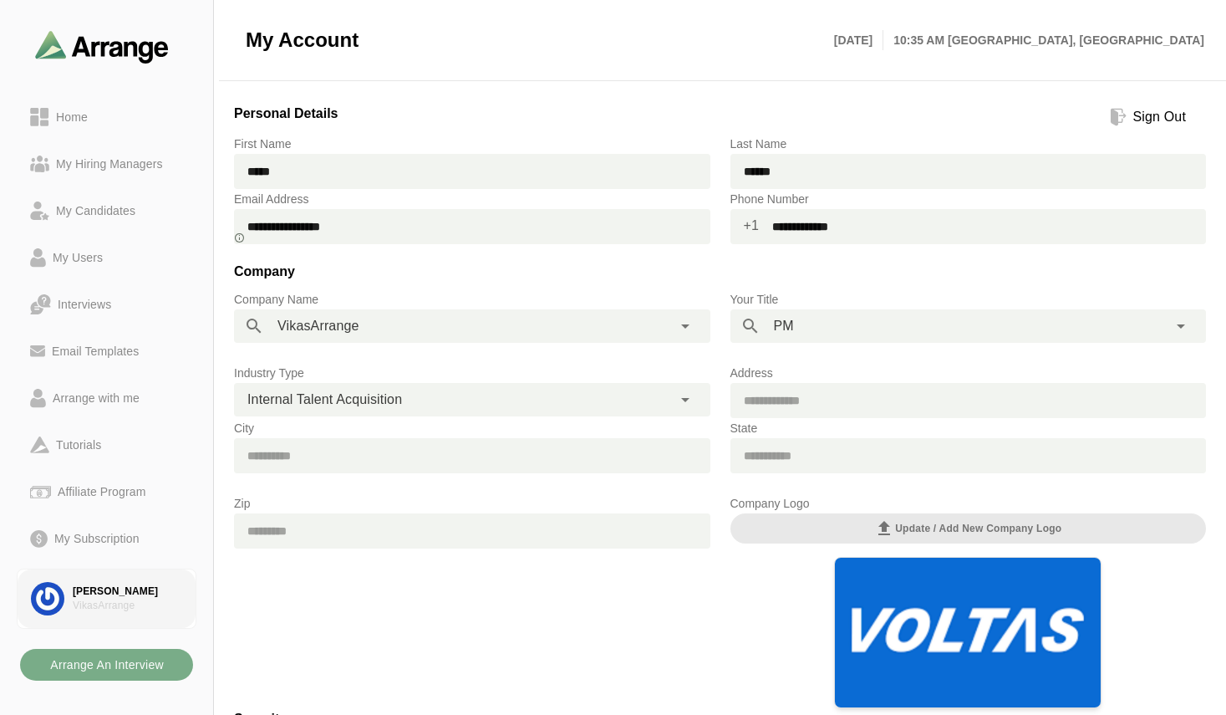
click at [95, 588] on div "[PERSON_NAME]" at bounding box center [127, 591] width 109 height 14
click at [88, 394] on div "Arrange with me" at bounding box center [96, 398] width 100 height 20
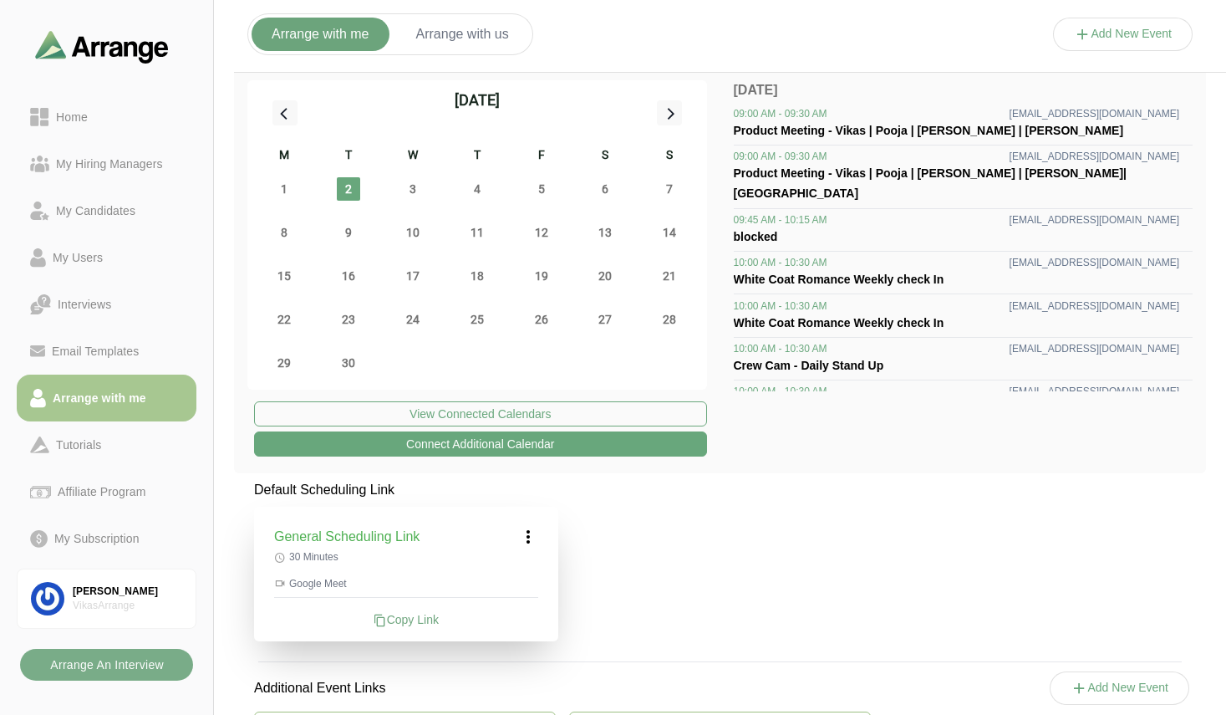
click at [527, 536] on icon at bounding box center [528, 537] width 20 height 20
click at [530, 570] on div "Edit" at bounding box center [512, 583] width 77 height 31
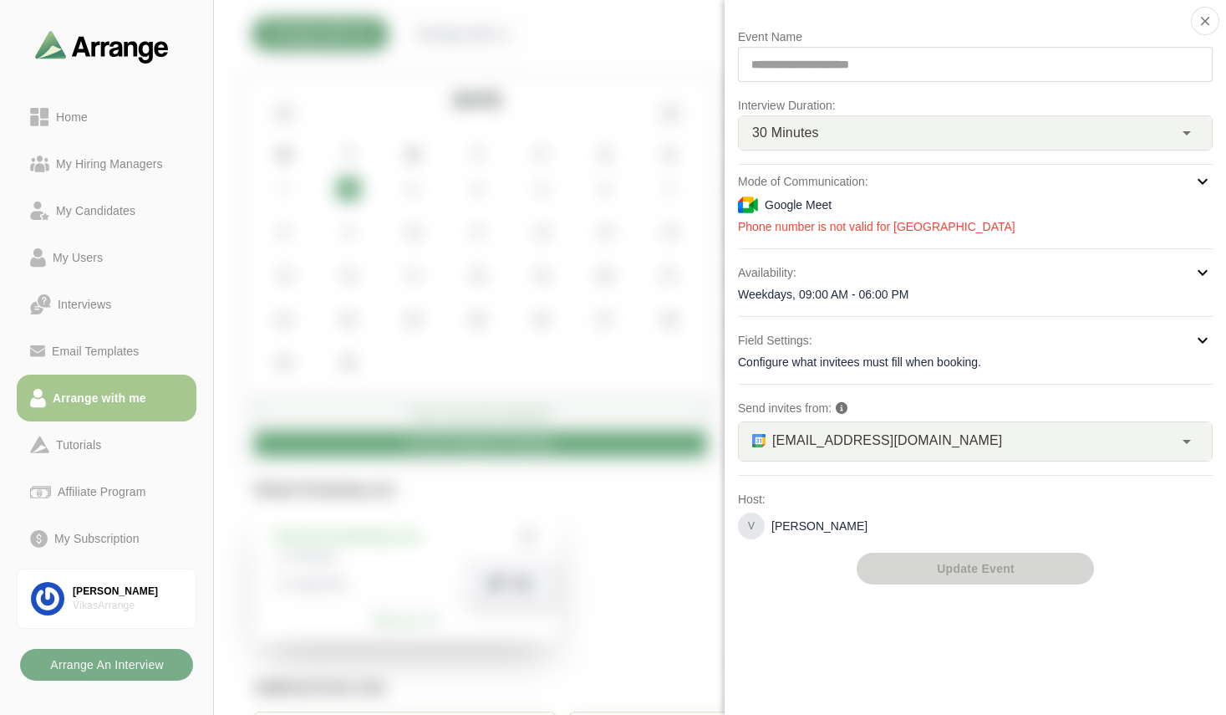
click at [839, 62] on div "**********" at bounding box center [975, 64] width 475 height 35
click at [916, 522] on div "V Vikas Sharma" at bounding box center [975, 525] width 475 height 27
click at [834, 228] on p "Phone number is not valid for United States" at bounding box center [975, 226] width 475 height 17
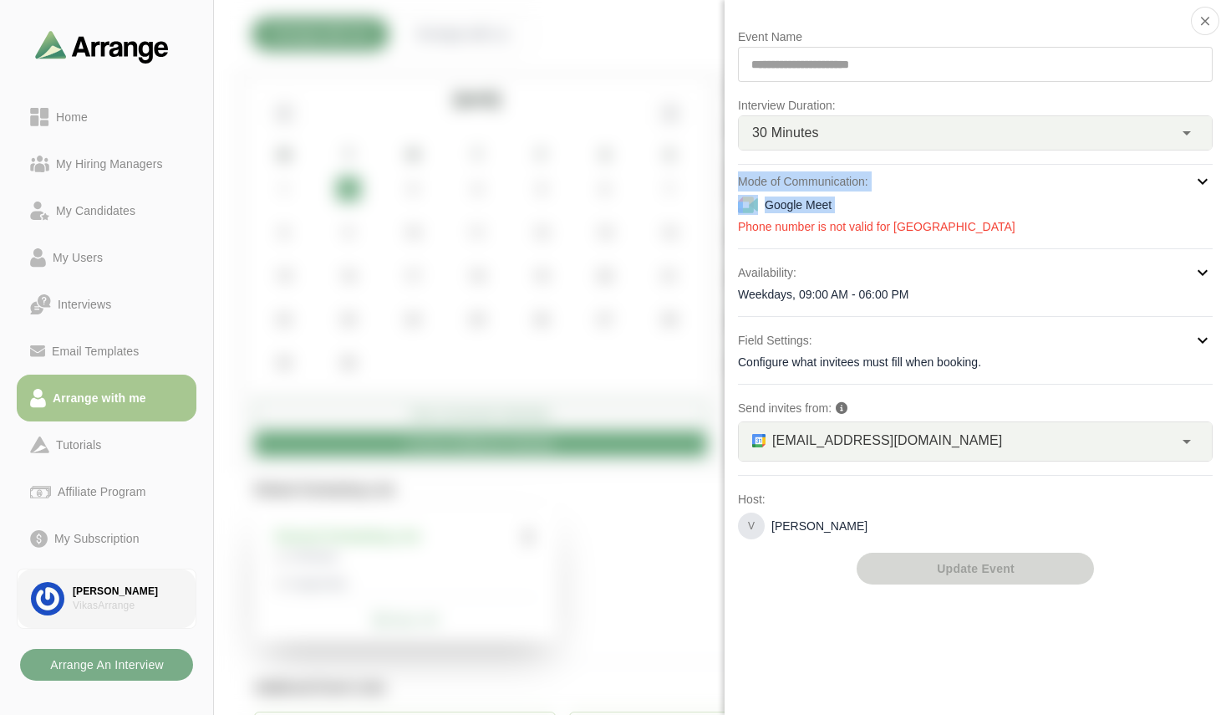
click at [102, 596] on div "[PERSON_NAME]" at bounding box center [127, 591] width 109 height 14
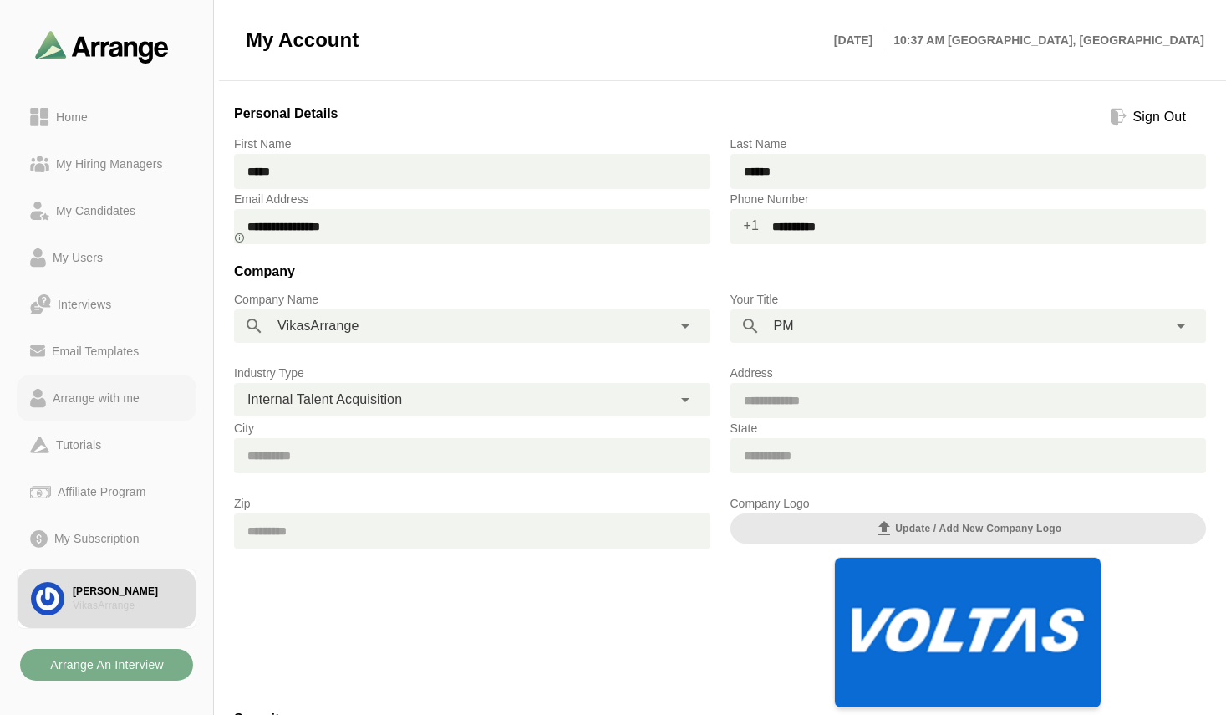
click at [94, 399] on div "Arrange with me" at bounding box center [96, 398] width 100 height 20
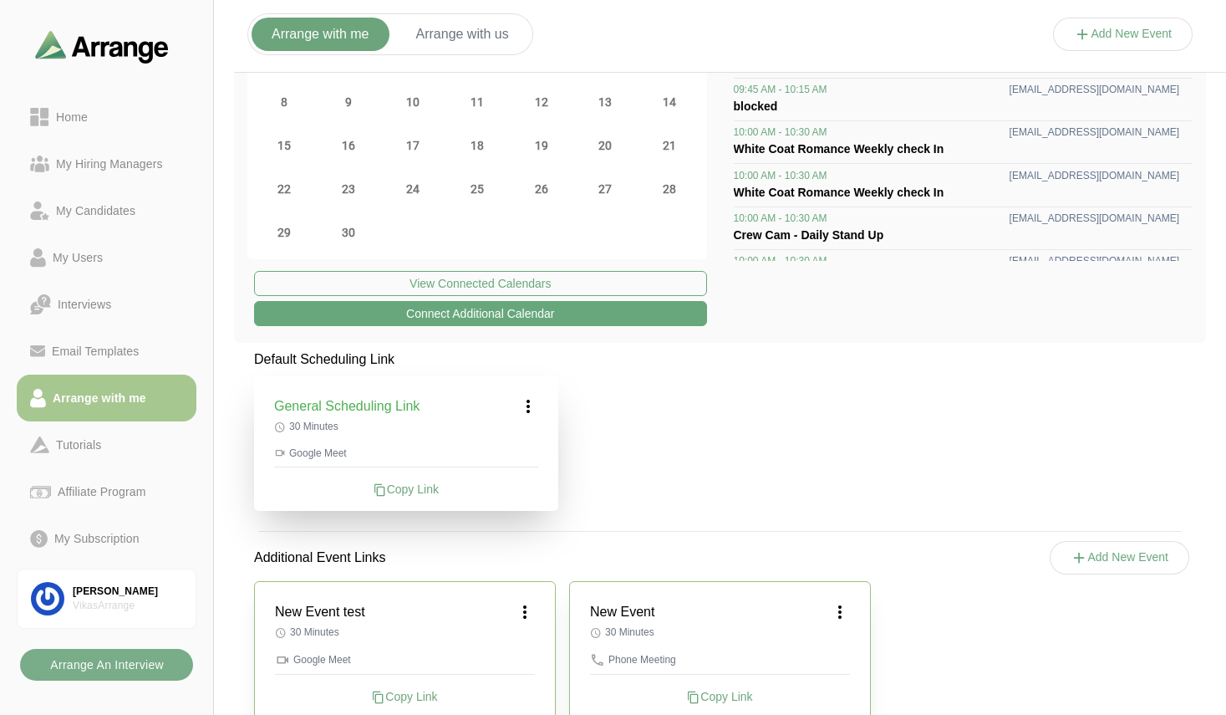
scroll to position [168, 0]
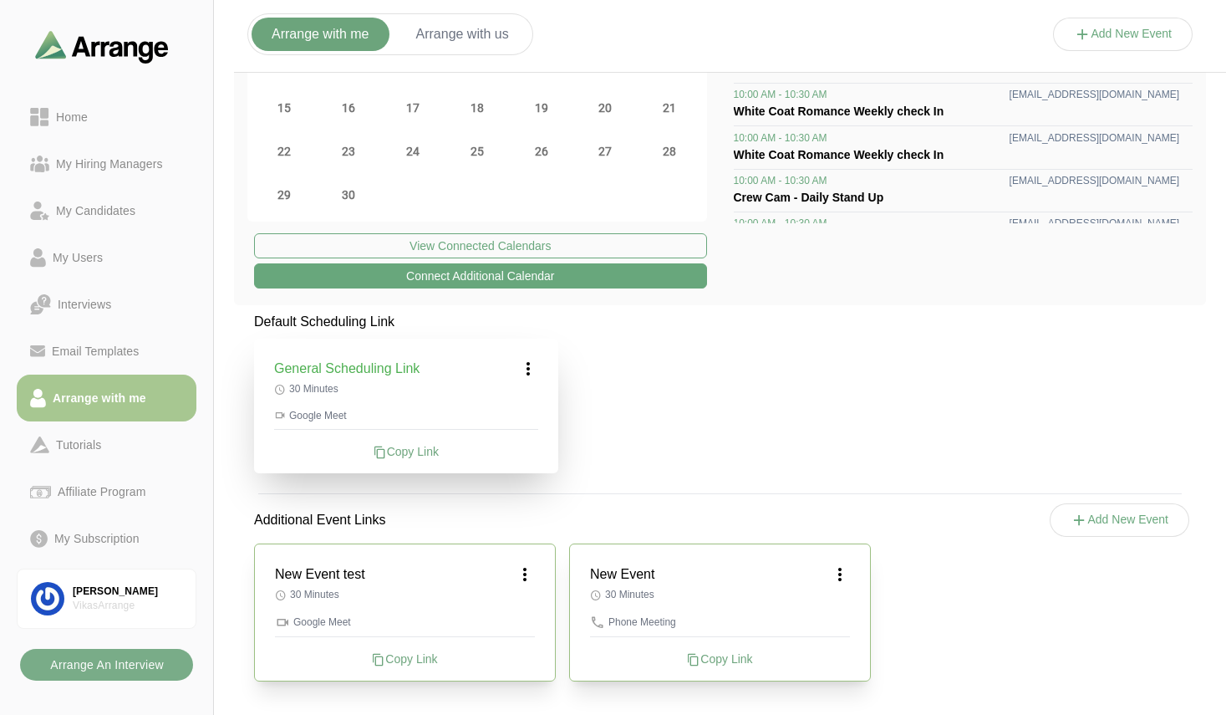
click at [531, 570] on icon at bounding box center [525, 574] width 20 height 20
click at [517, 621] on div "Edit" at bounding box center [509, 620] width 77 height 31
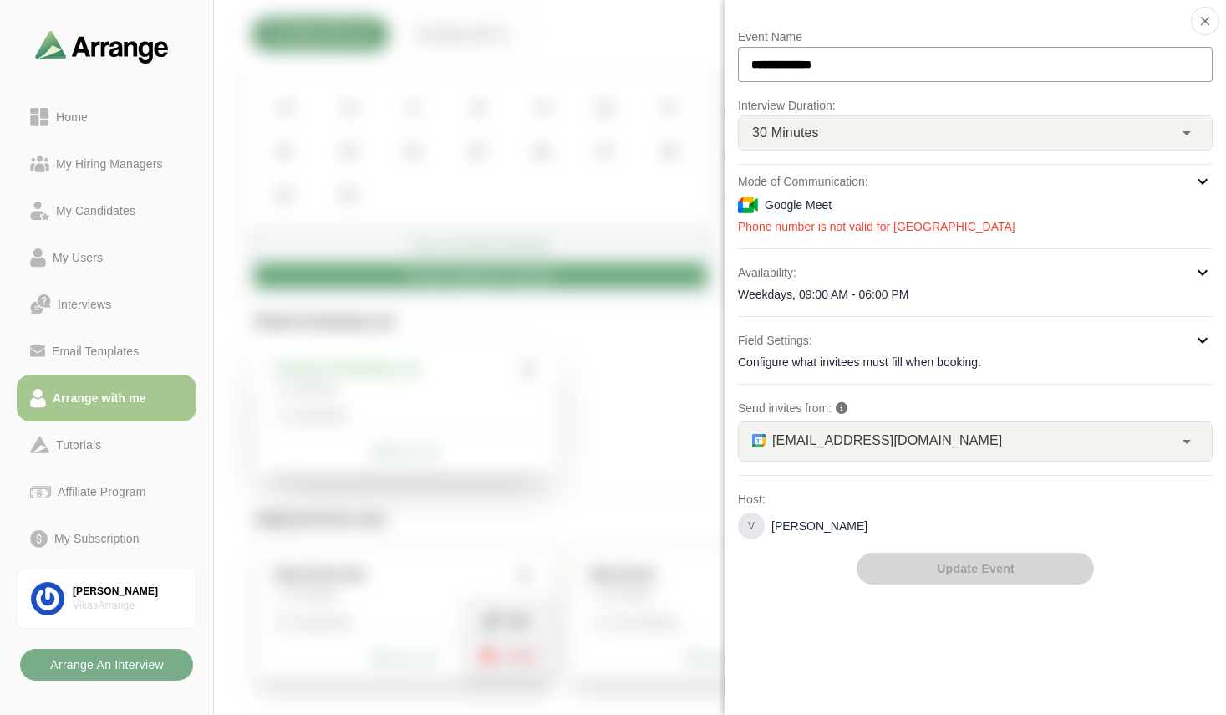
click at [1205, 181] on icon at bounding box center [1203, 181] width 20 height 20
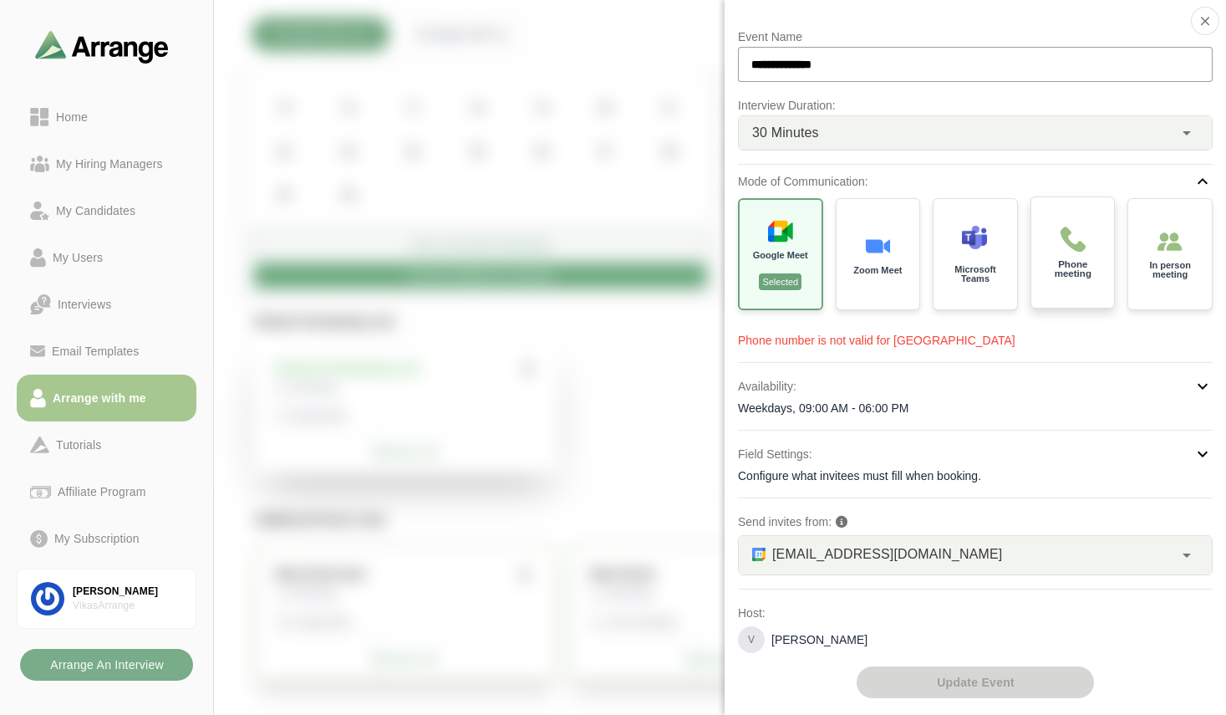
click at [1077, 246] on img at bounding box center [1073, 239] width 27 height 27
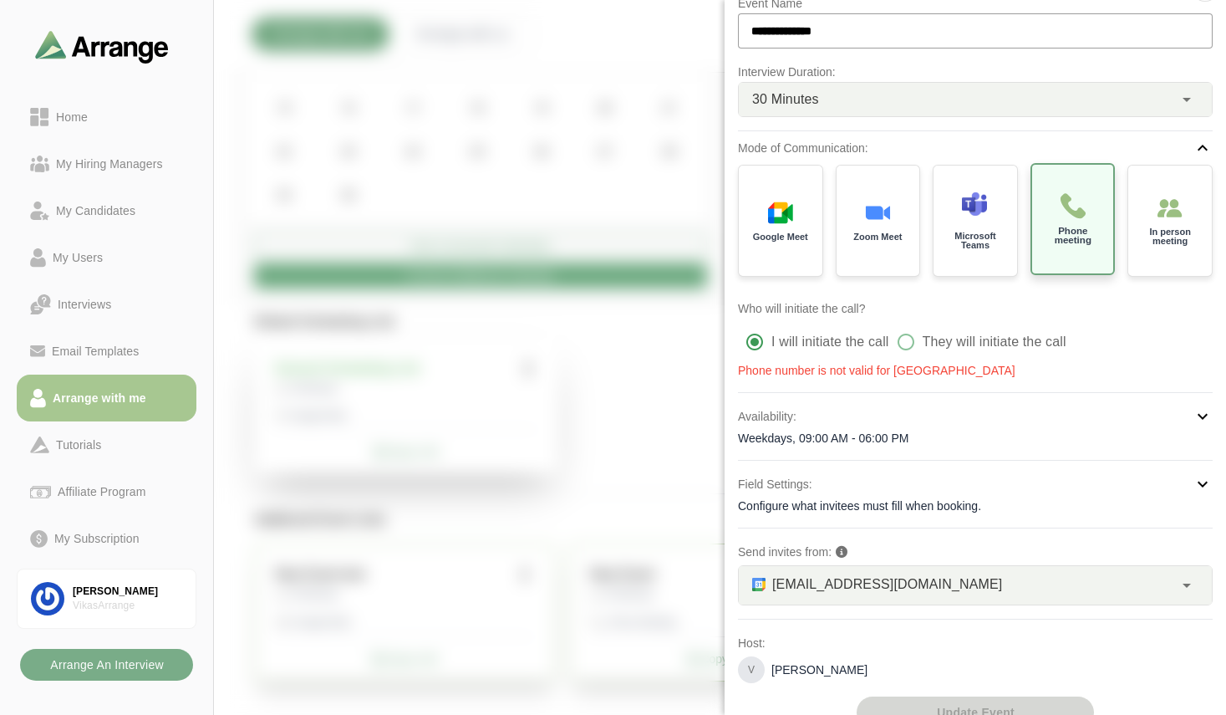
scroll to position [60, 0]
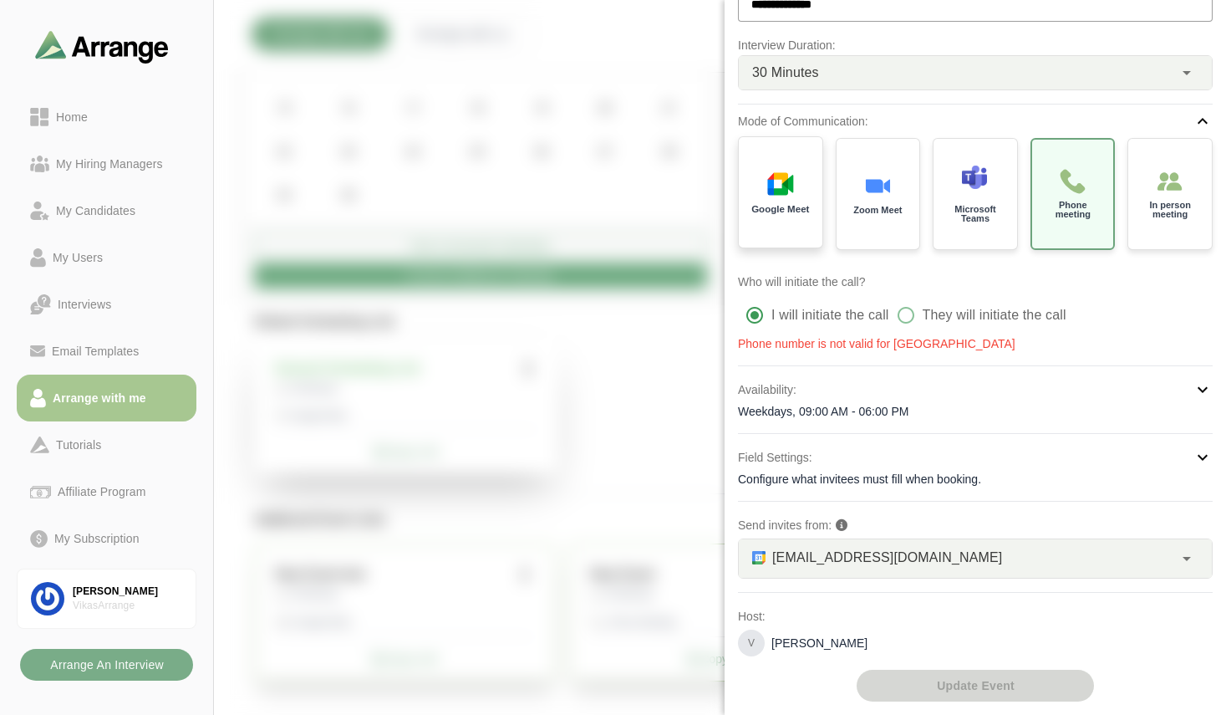
click at [800, 228] on div "Google Meet" at bounding box center [781, 193] width 88 height 116
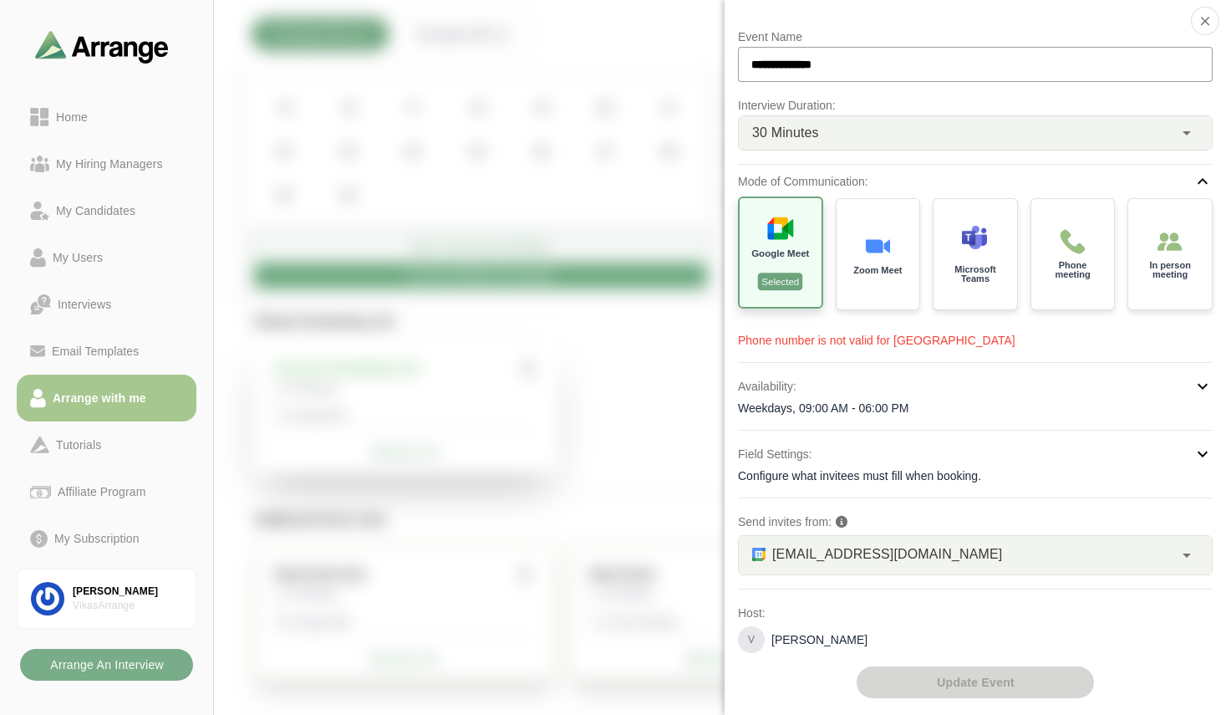
scroll to position [0, 0]
click at [883, 343] on p "Phone number is not valid for United States" at bounding box center [975, 340] width 475 height 17
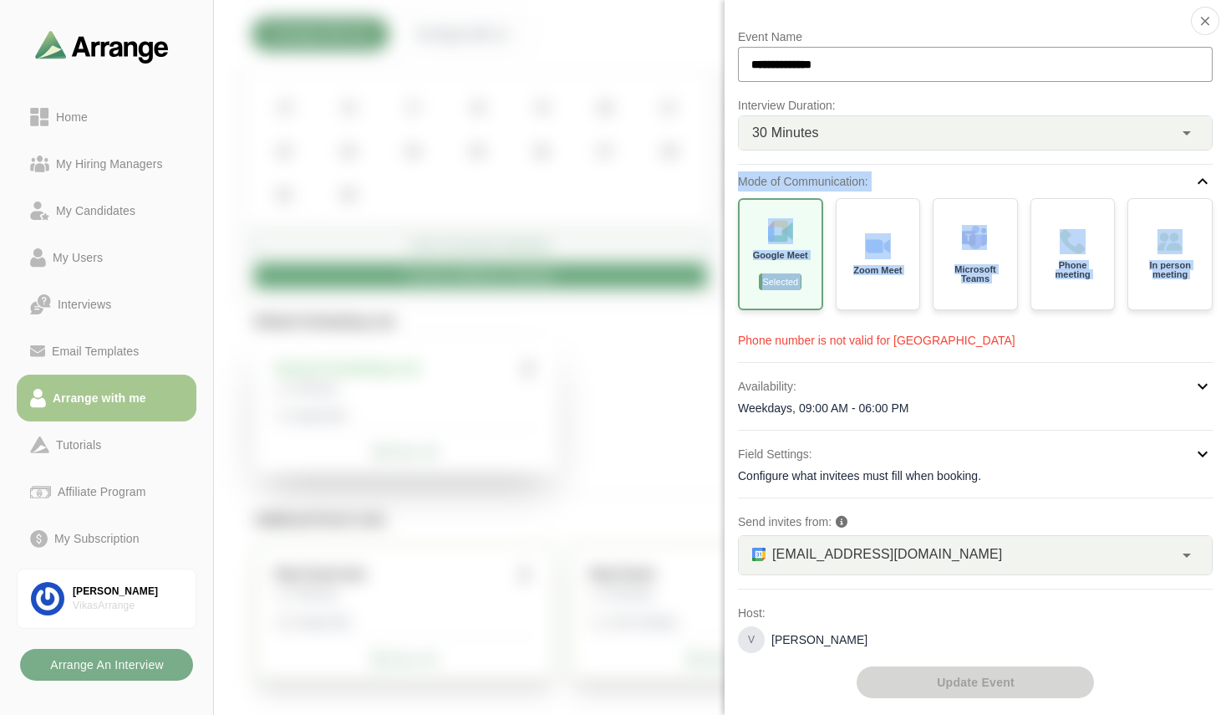
click at [883, 343] on p "Phone number is not valid for United States" at bounding box center [975, 340] width 475 height 17
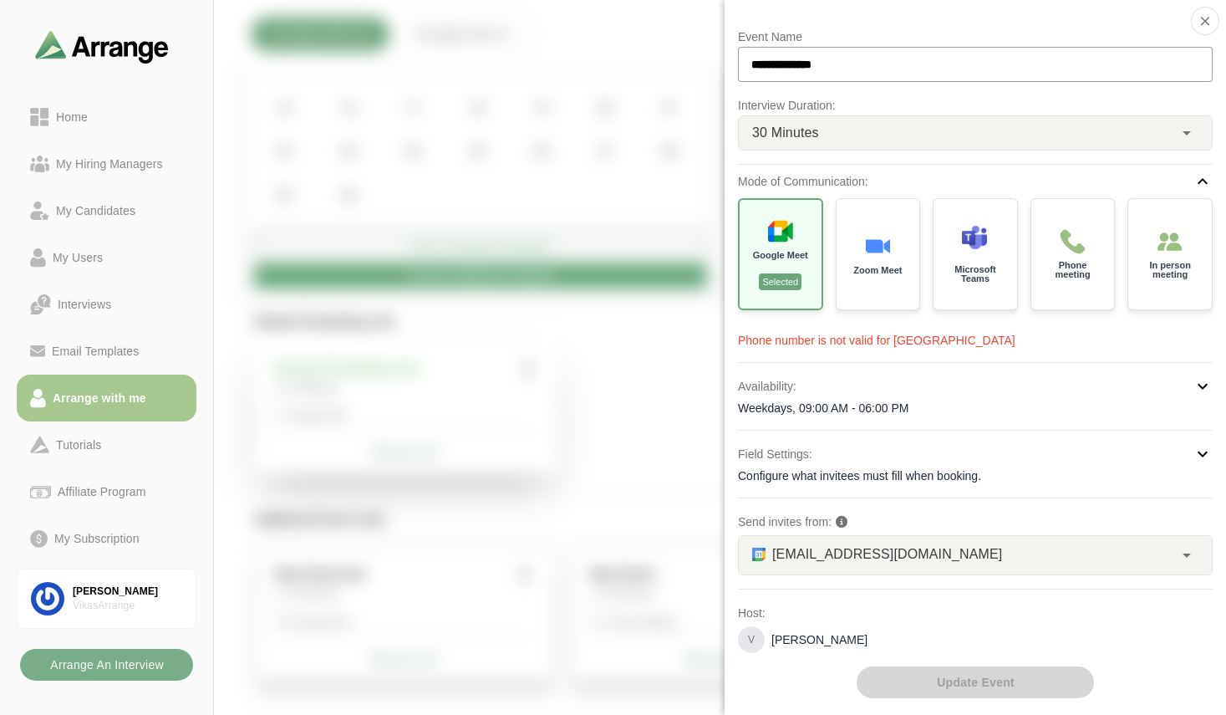
click at [1053, 51] on div at bounding box center [1123, 51] width 140 height 0
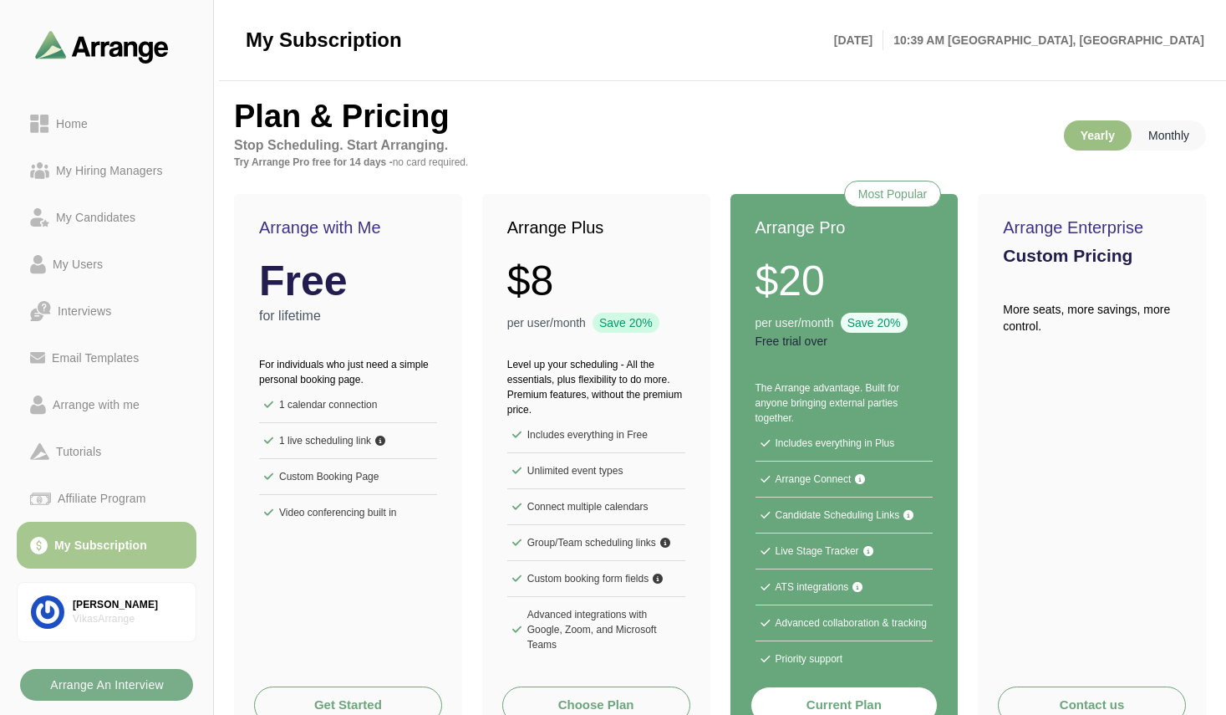
click at [1149, 135] on p "Monthly" at bounding box center [1169, 135] width 74 height 30
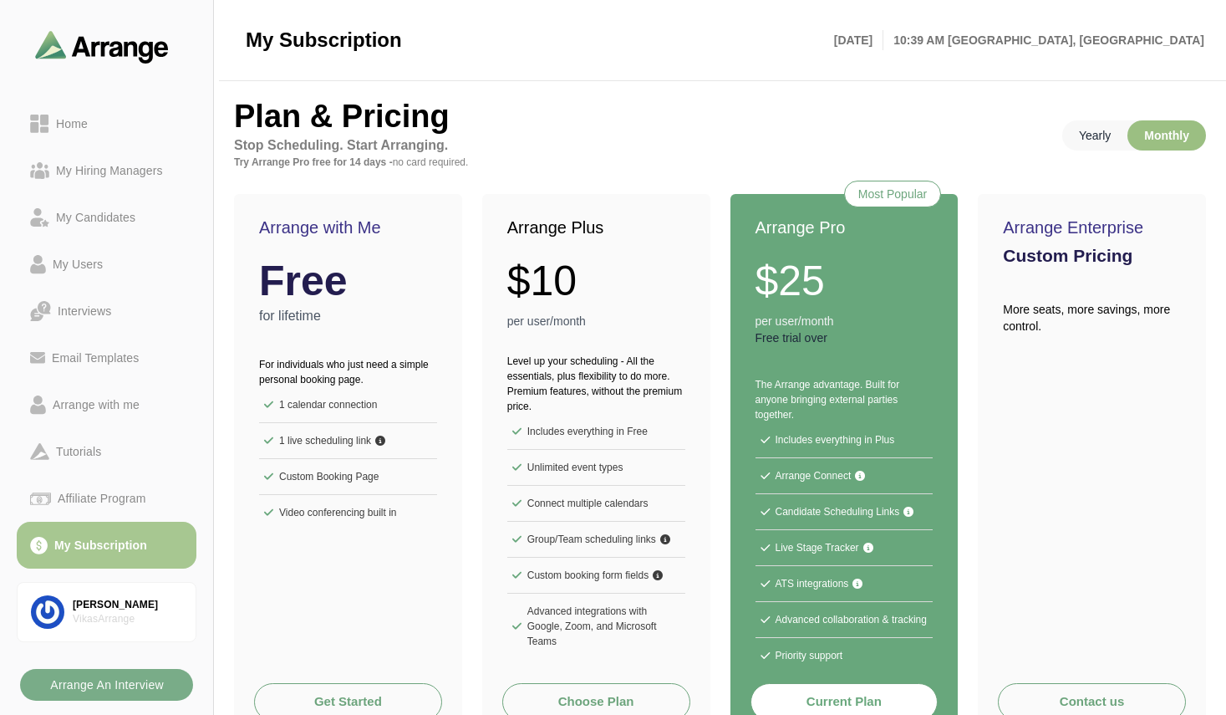
click at [1103, 133] on p "Yearly" at bounding box center [1094, 135] width 65 height 30
